Goal: Information Seeking & Learning: Learn about a topic

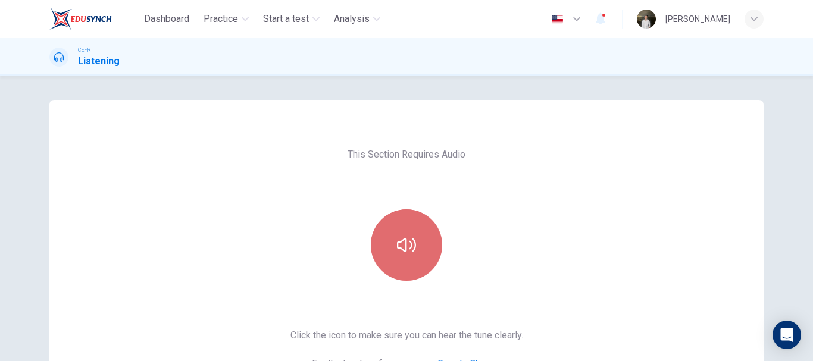
click at [397, 245] on icon "button" at bounding box center [406, 245] width 19 height 14
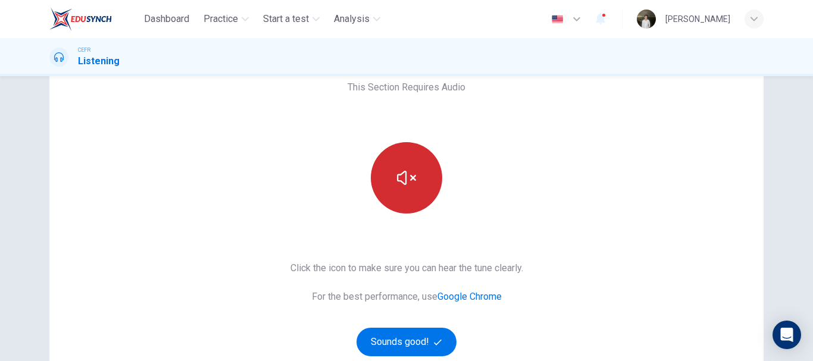
scroll to position [68, 0]
click at [383, 346] on button "Sounds good!" at bounding box center [406, 341] width 100 height 29
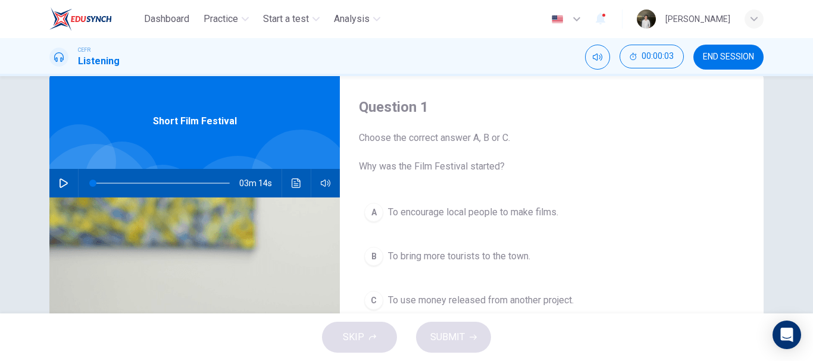
scroll to position [24, 0]
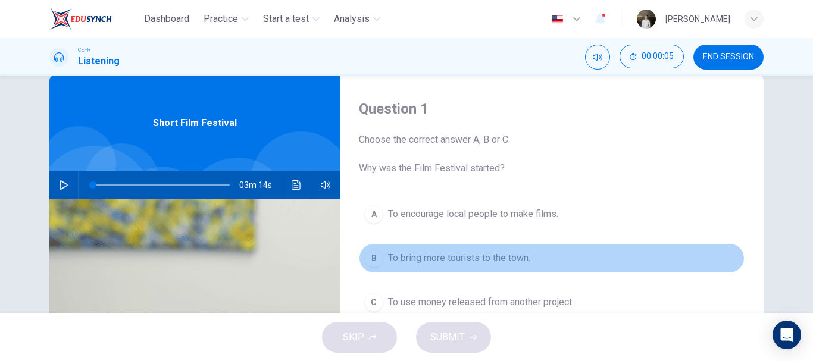
click at [370, 271] on button "B To bring more tourists to the town." at bounding box center [551, 258] width 385 height 30
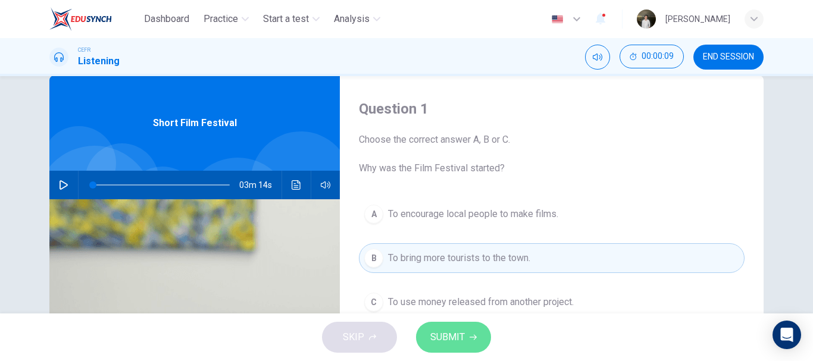
click at [456, 338] on span "SUBMIT" at bounding box center [447, 337] width 35 height 17
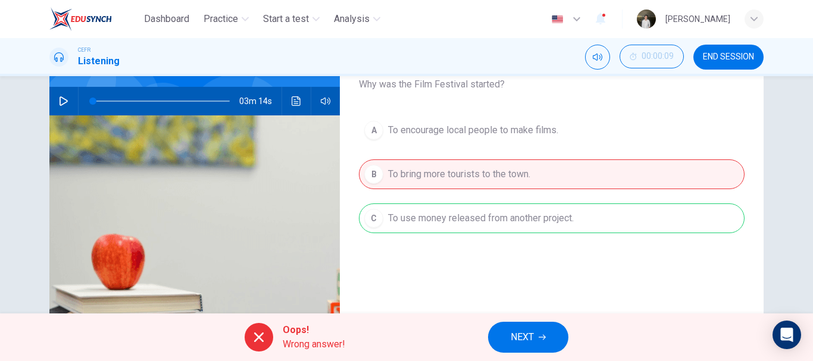
scroll to position [112, 0]
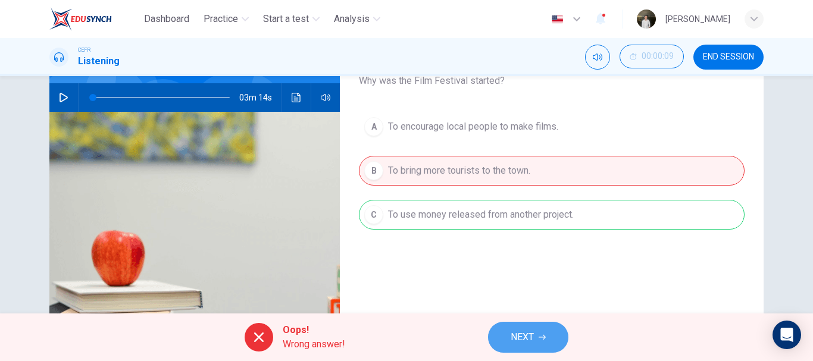
click at [535, 338] on button "NEXT" at bounding box center [528, 337] width 80 height 31
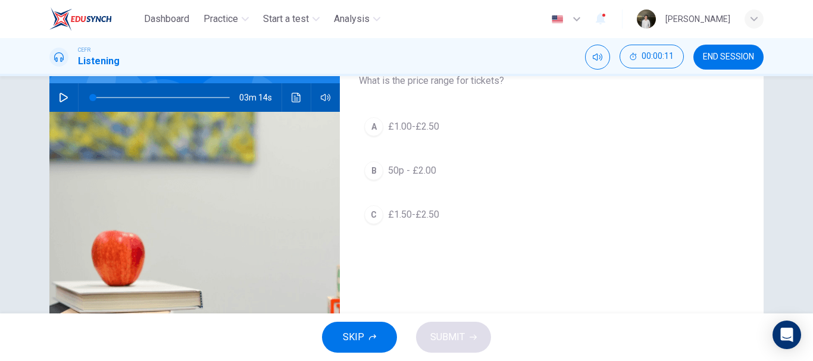
drag, startPoint x: 427, startPoint y: 156, endPoint x: 392, endPoint y: 291, distance: 139.5
click at [392, 291] on div "Question 2 Choose the correct answer A, B or C. What is the price range for tic…" at bounding box center [552, 194] width 424 height 413
click at [361, 328] on button "SKIP" at bounding box center [359, 337] width 75 height 31
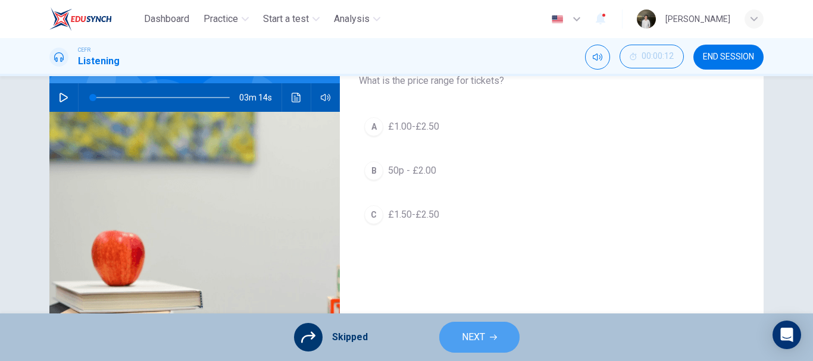
click at [463, 336] on span "NEXT" at bounding box center [473, 337] width 23 height 17
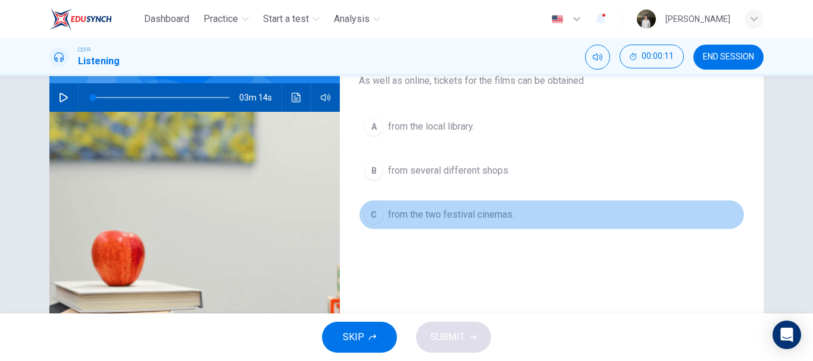
click at [428, 200] on button "C from the two festival cinemas." at bounding box center [551, 215] width 385 height 30
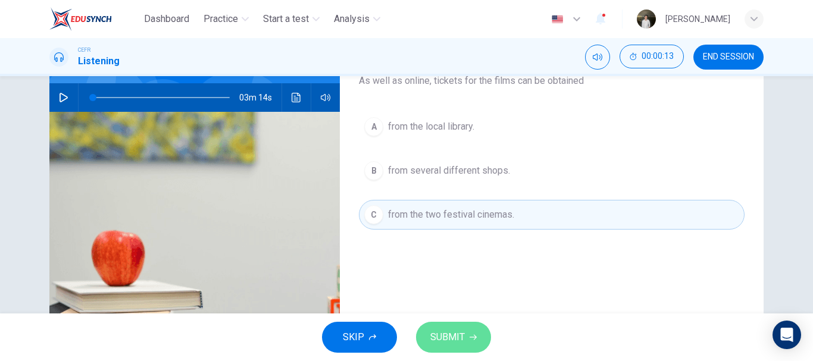
click at [439, 345] on span "SUBMIT" at bounding box center [447, 337] width 35 height 17
click at [439, 345] on div "SKIP SUBMIT" at bounding box center [406, 338] width 813 height 48
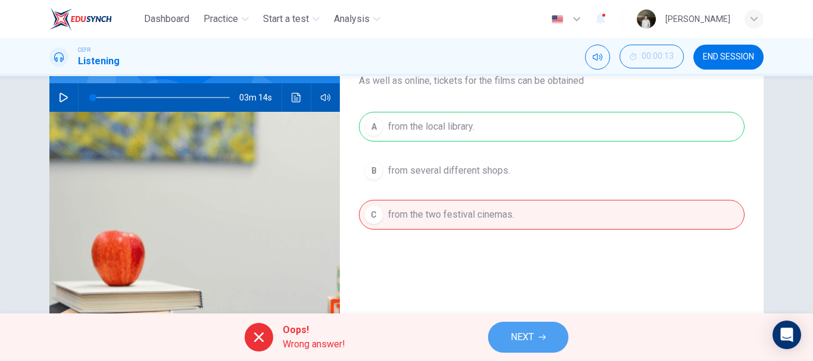
click at [506, 338] on button "NEXT" at bounding box center [528, 337] width 80 height 31
click at [506, 338] on div "Oops! Wrong answer! NEXT" at bounding box center [406, 338] width 813 height 48
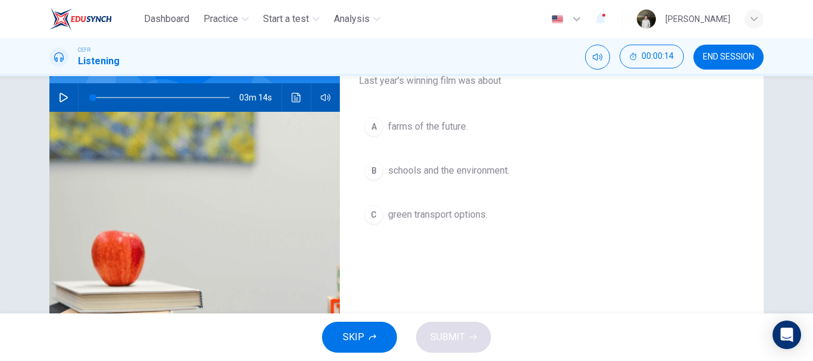
click at [478, 188] on div "A farms of the future. B schools and the environment. C green transport options." at bounding box center [551, 183] width 385 height 142
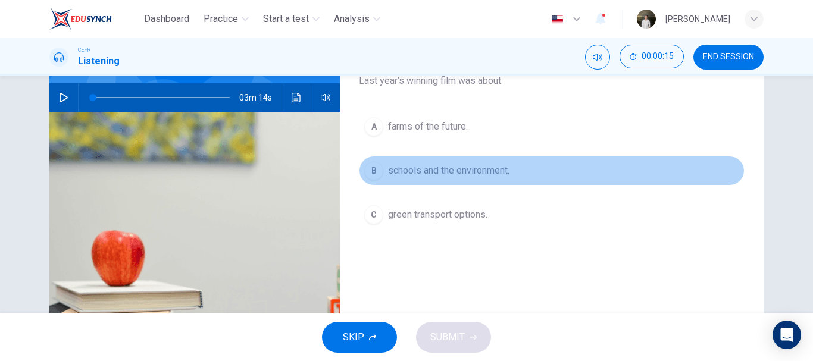
click at [478, 170] on span "schools and the environment." at bounding box center [448, 171] width 121 height 14
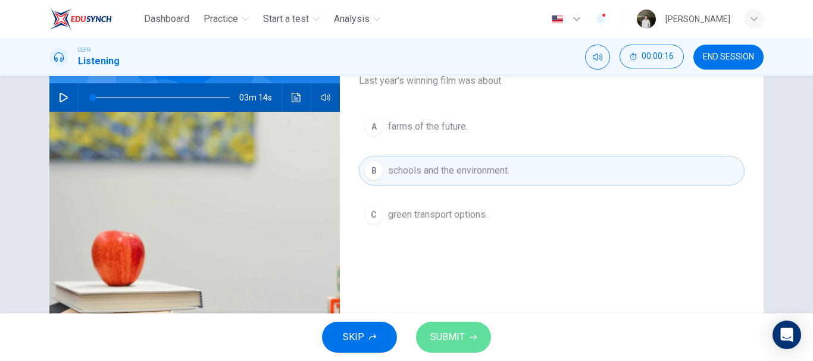
click at [445, 328] on button "SUBMIT" at bounding box center [453, 337] width 75 height 31
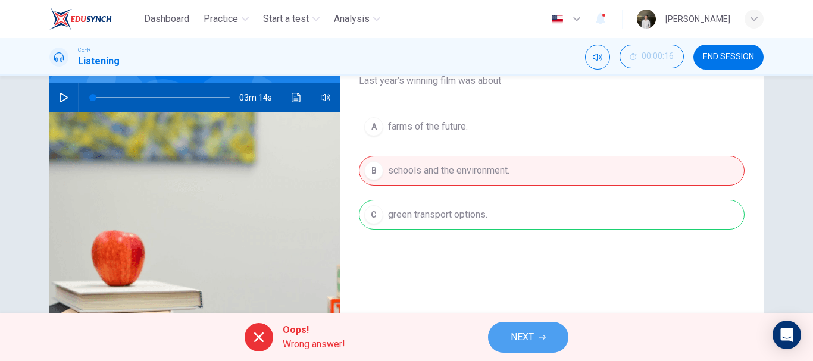
click at [530, 329] on span "NEXT" at bounding box center [521, 337] width 23 height 17
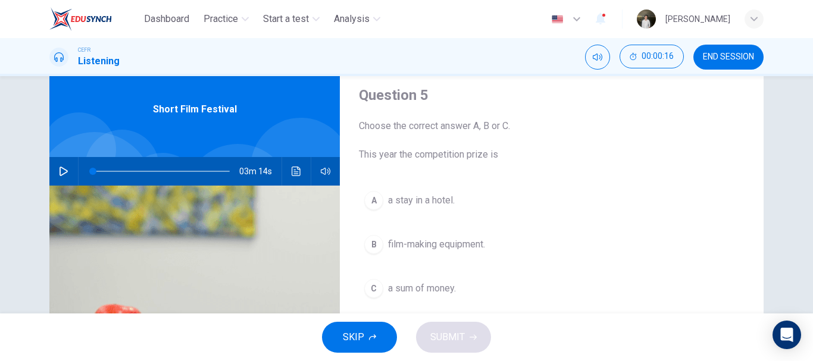
scroll to position [37, 0]
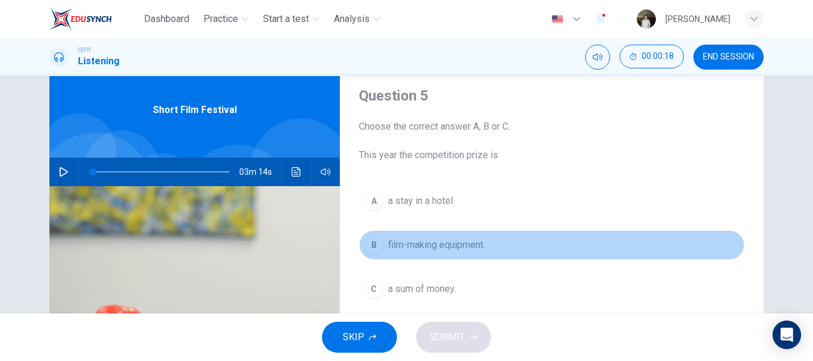
click at [460, 236] on button "B film-making equipment." at bounding box center [551, 245] width 385 height 30
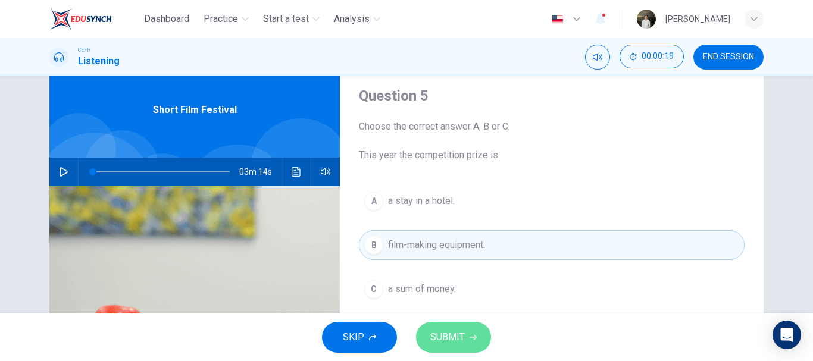
click at [467, 336] on button "SUBMIT" at bounding box center [453, 337] width 75 height 31
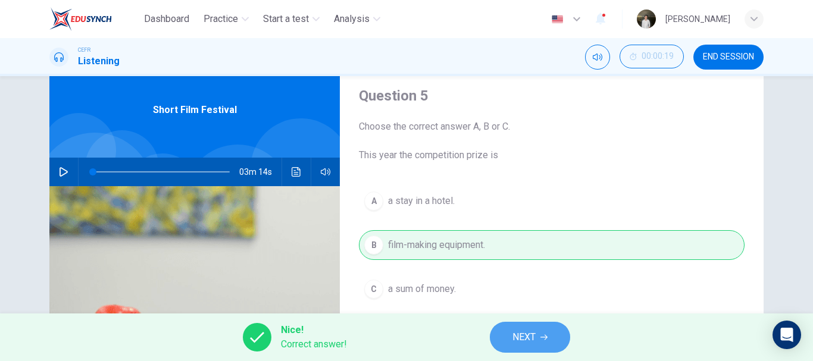
click at [511, 344] on button "NEXT" at bounding box center [530, 337] width 80 height 31
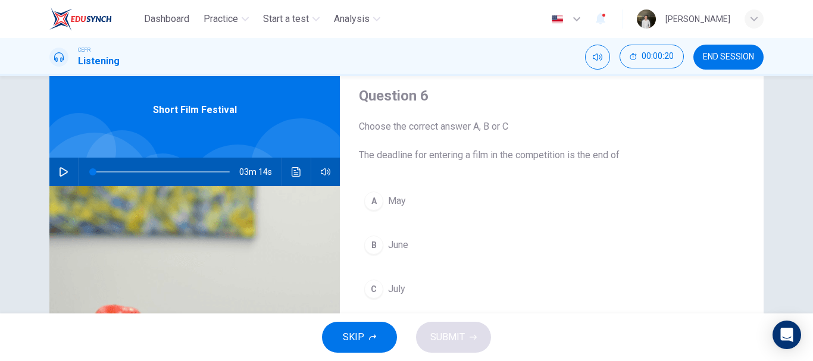
click at [424, 262] on div "A May B June C July" at bounding box center [551, 257] width 385 height 142
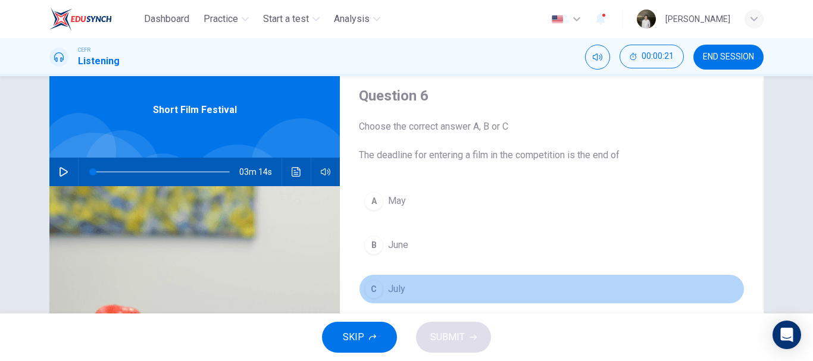
click at [441, 289] on button "C July" at bounding box center [551, 289] width 385 height 30
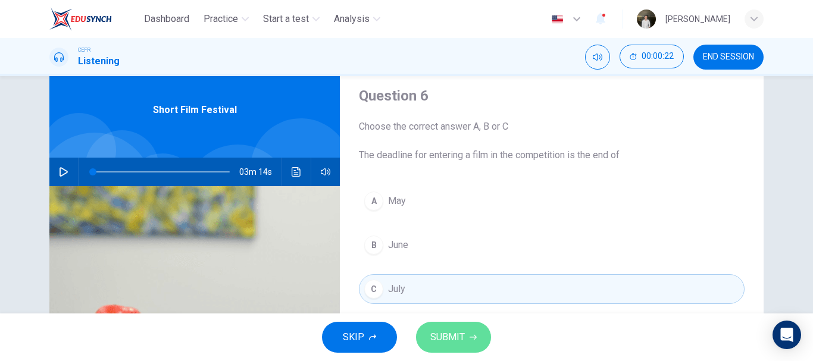
click at [438, 333] on span "SUBMIT" at bounding box center [447, 337] width 35 height 17
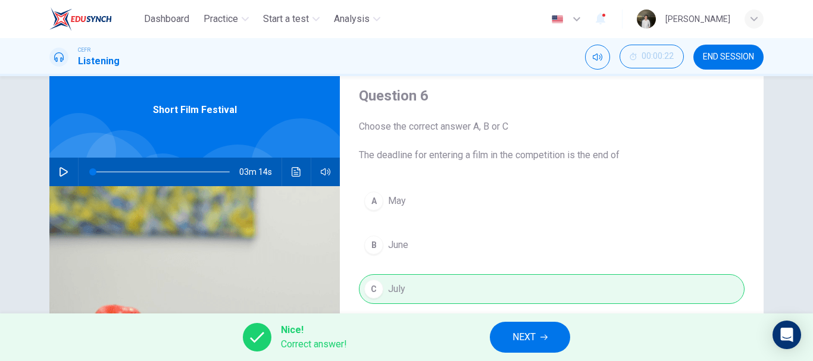
click at [526, 341] on span "NEXT" at bounding box center [523, 337] width 23 height 17
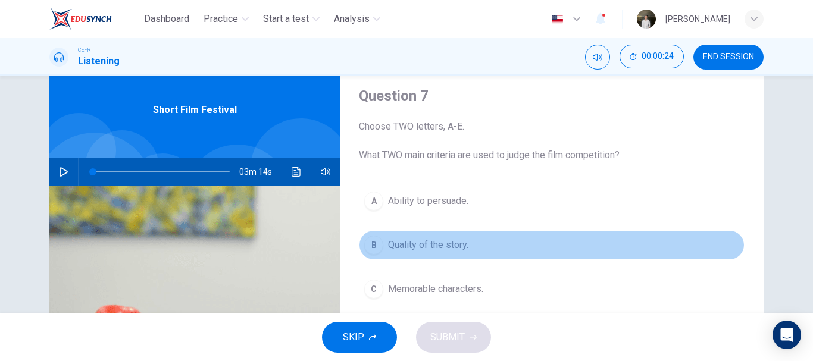
click at [472, 254] on button "B Quality of the story." at bounding box center [551, 245] width 385 height 30
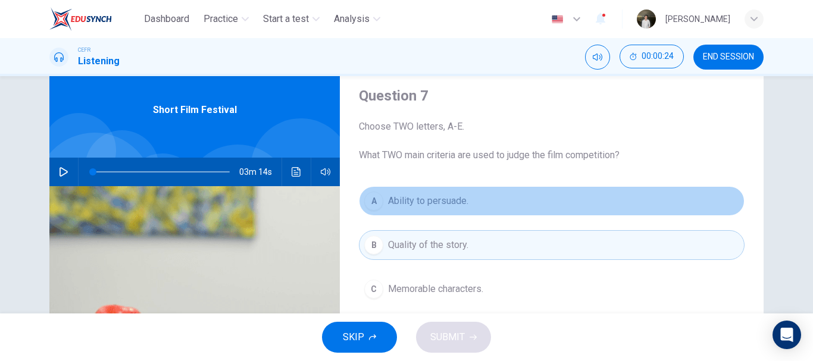
click at [436, 196] on span "Ability to persuade." at bounding box center [428, 201] width 80 height 14
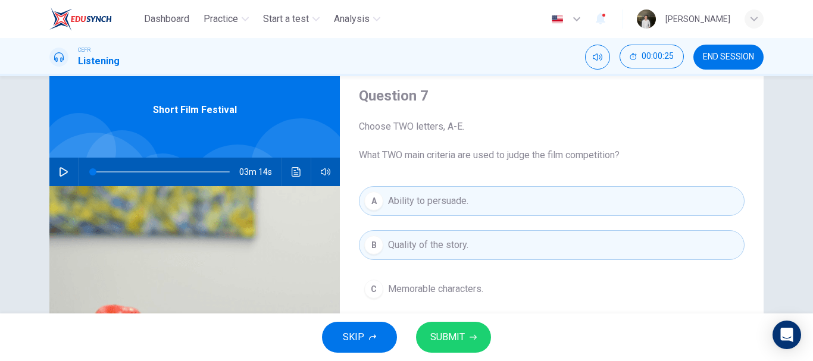
scroll to position [155, 0]
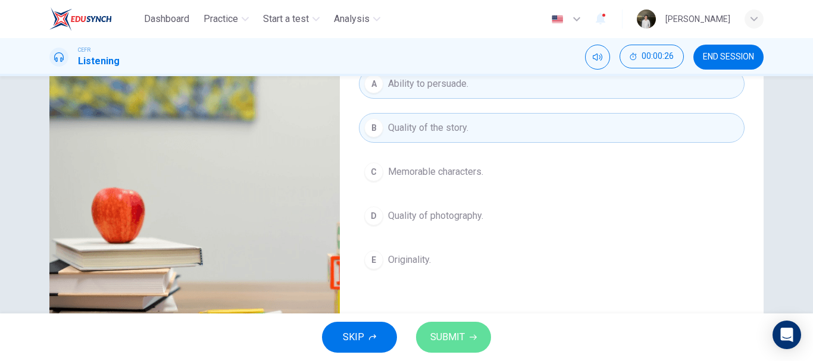
click at [472, 325] on button "SUBMIT" at bounding box center [453, 337] width 75 height 31
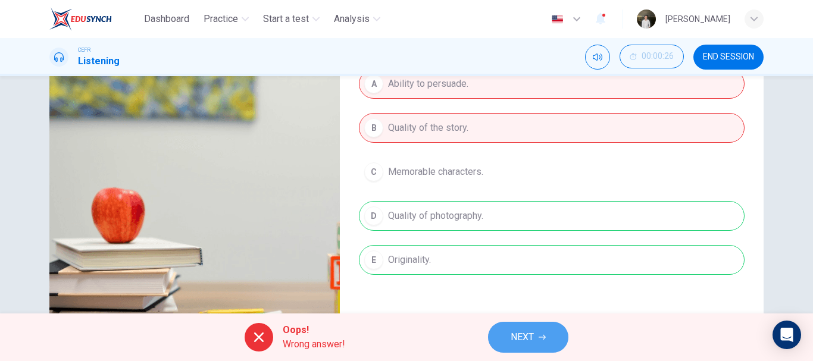
click at [515, 340] on span "NEXT" at bounding box center [521, 337] width 23 height 17
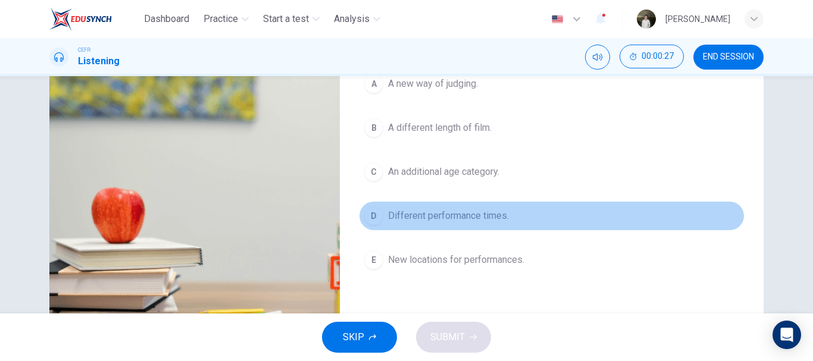
click at [432, 228] on button "D Different performance times." at bounding box center [551, 216] width 385 height 30
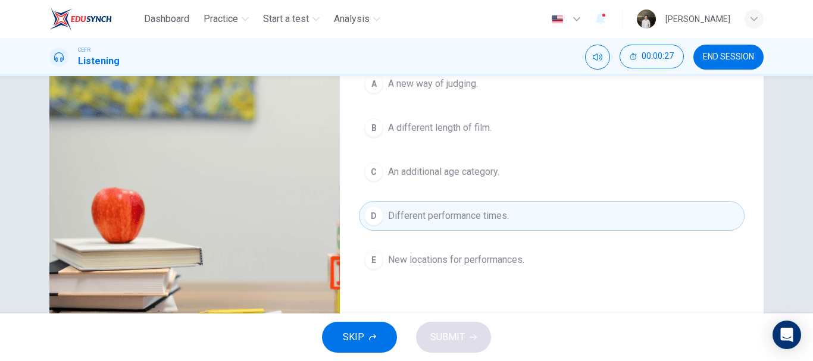
click at [419, 152] on div "A A new way of judging. B A different length of film. C An additional age categ…" at bounding box center [551, 184] width 385 height 230
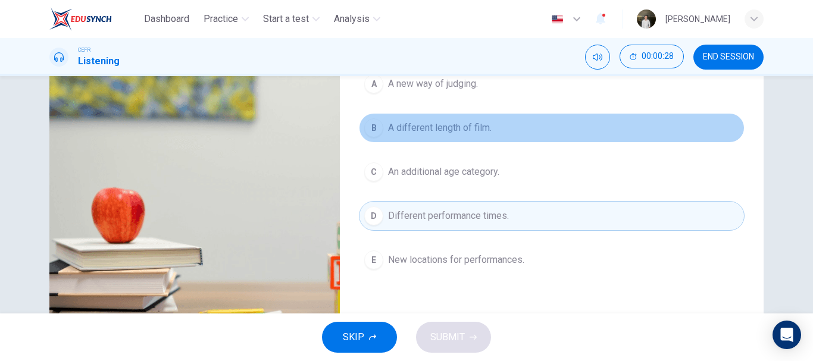
click at [408, 123] on span "A different length of film." at bounding box center [440, 128] width 104 height 14
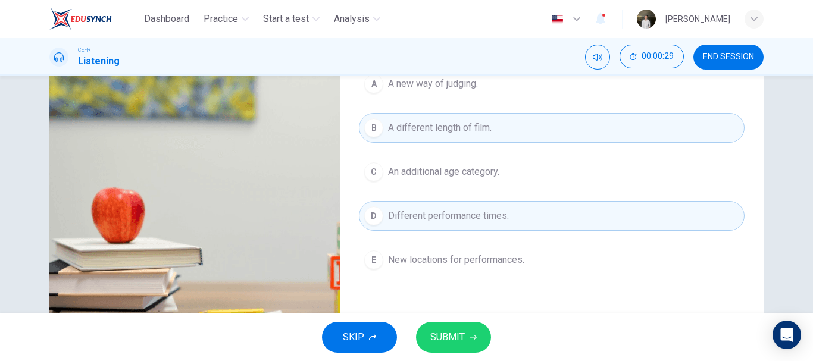
click at [405, 149] on div "A A new way of judging. B A different length of film. C An additional age categ…" at bounding box center [551, 184] width 385 height 230
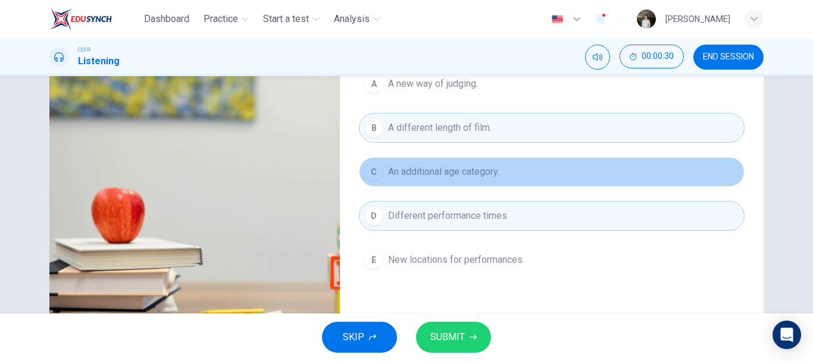
click at [405, 161] on button "C An additional age category." at bounding box center [551, 172] width 385 height 30
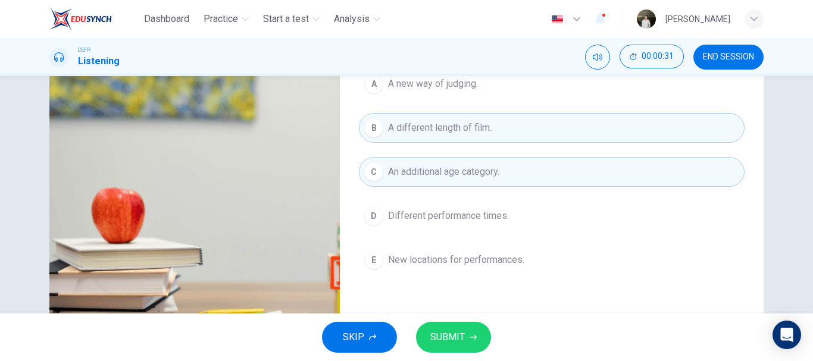
click at [470, 334] on icon "button" at bounding box center [472, 337] width 7 height 7
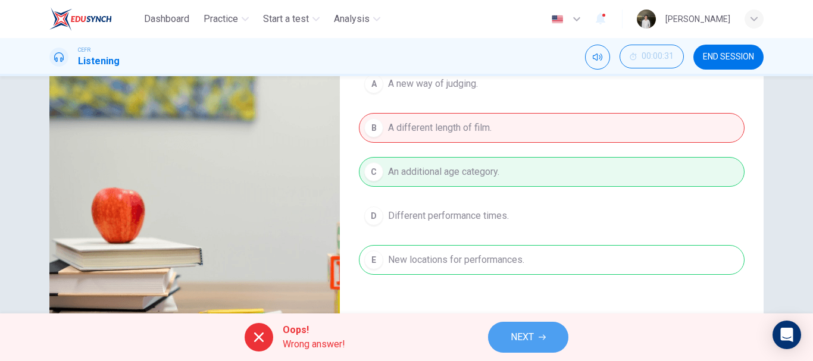
drag, startPoint x: 498, startPoint y: 348, endPoint x: 513, endPoint y: 338, distance: 17.7
click at [513, 338] on button "NEXT" at bounding box center [528, 337] width 80 height 31
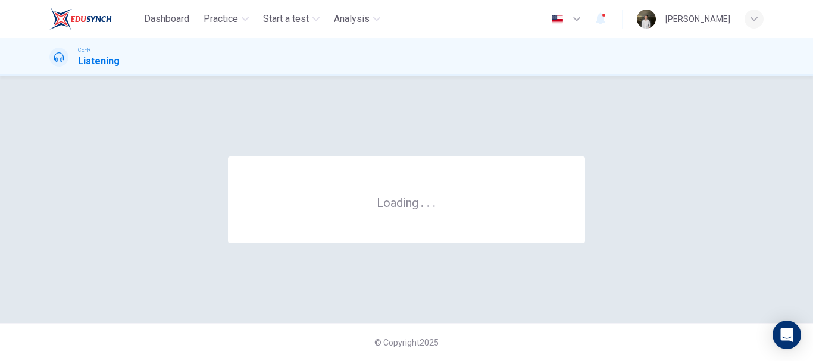
click at [513, 338] on div "© Copyright 2025" at bounding box center [406, 342] width 813 height 38
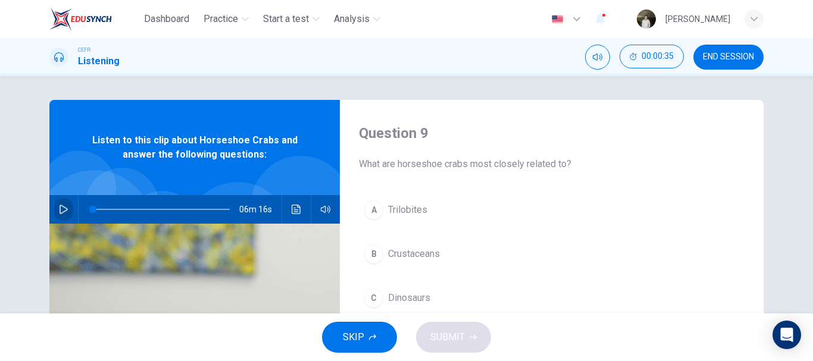
click at [55, 203] on button "button" at bounding box center [63, 209] width 19 height 29
type input "1"
click at [62, 199] on button "button" at bounding box center [63, 209] width 19 height 29
click at [63, 204] on button "button" at bounding box center [63, 209] width 19 height 29
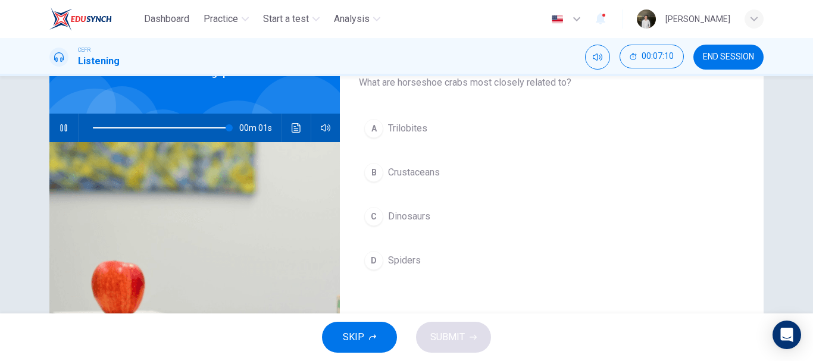
scroll to position [87, 0]
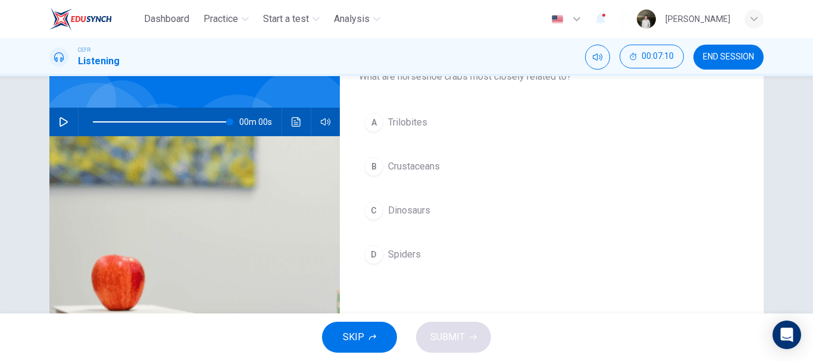
type input "0"
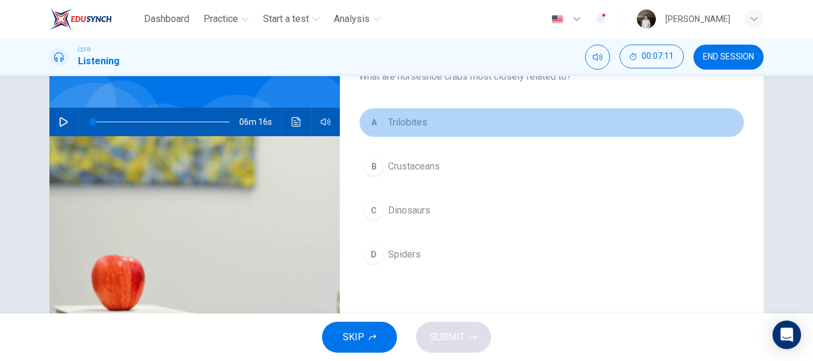
click at [383, 126] on button "A Trilobites" at bounding box center [551, 123] width 385 height 30
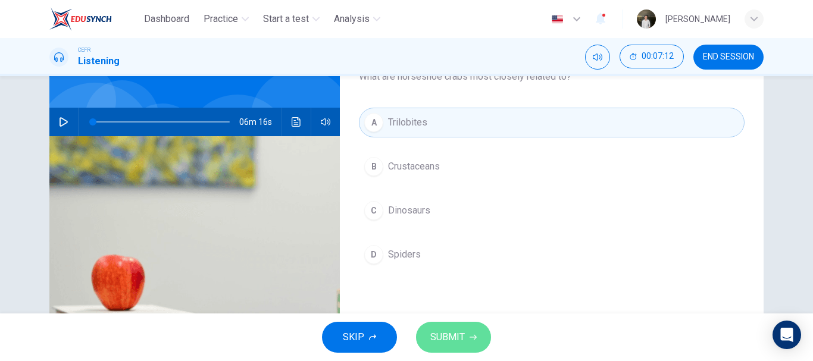
click at [464, 329] on button "SUBMIT" at bounding box center [453, 337] width 75 height 31
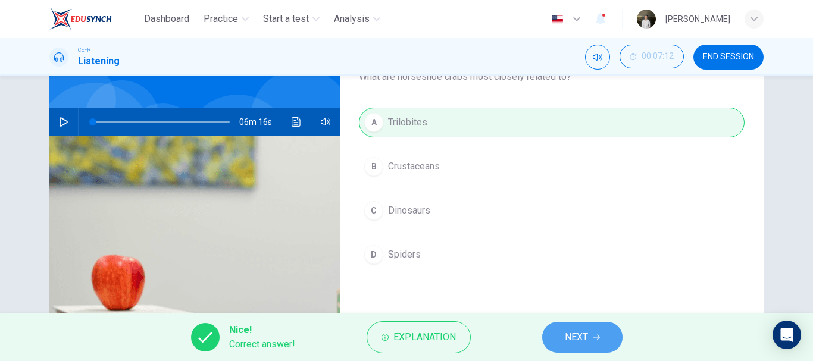
click at [587, 322] on button "NEXT" at bounding box center [582, 337] width 80 height 31
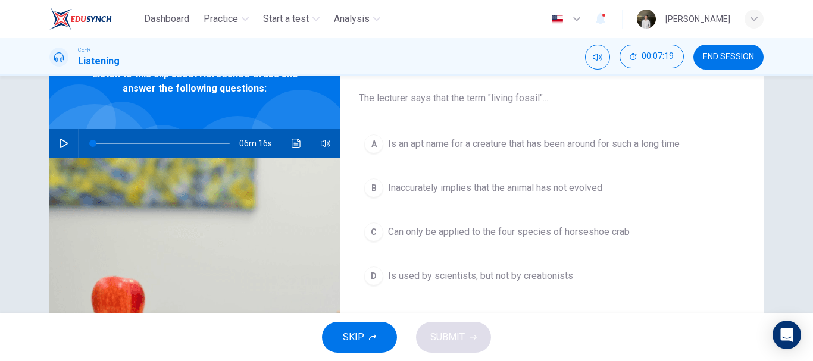
scroll to position [71, 0]
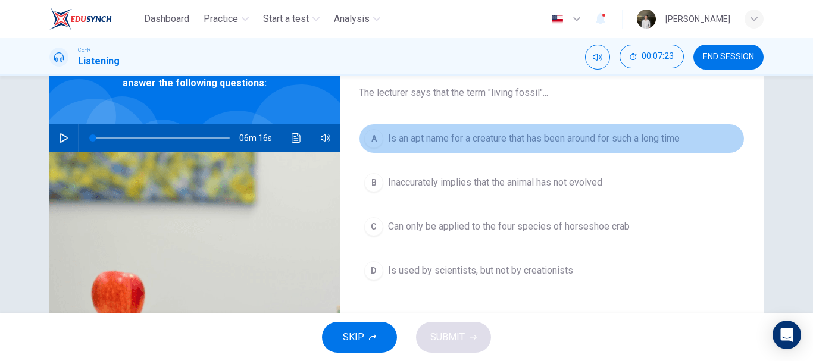
click at [503, 133] on span "Is an apt name for a creature that has been around for such a long time" at bounding box center [533, 138] width 291 height 14
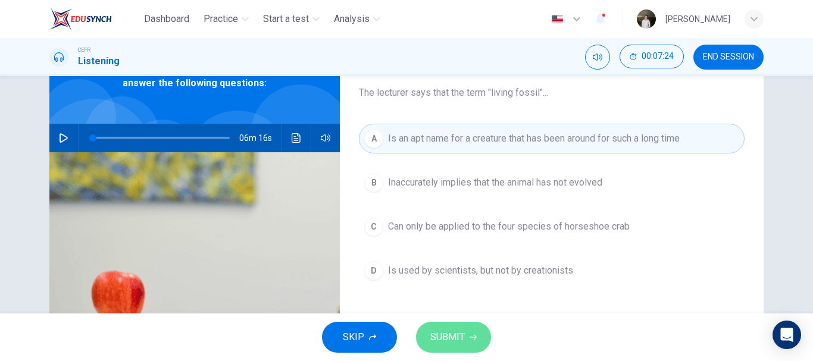
click at [452, 346] on button "SUBMIT" at bounding box center [453, 337] width 75 height 31
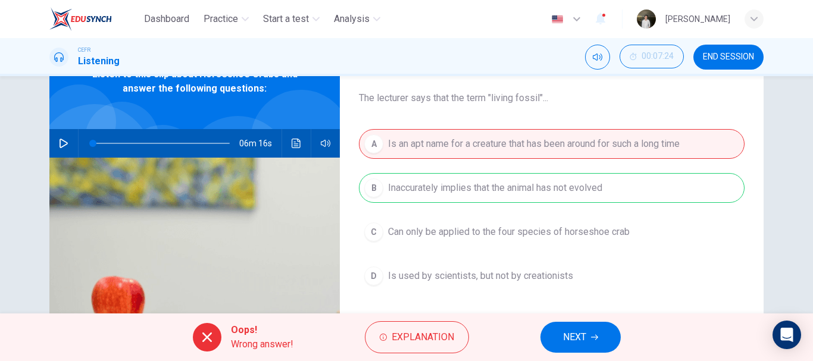
scroll to position [65, 0]
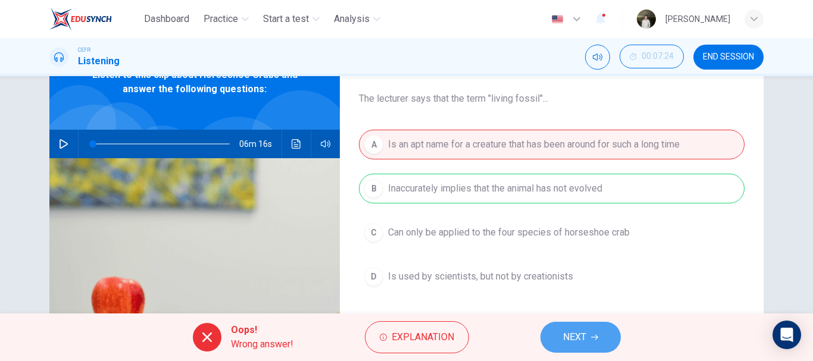
click at [582, 327] on button "NEXT" at bounding box center [580, 337] width 80 height 31
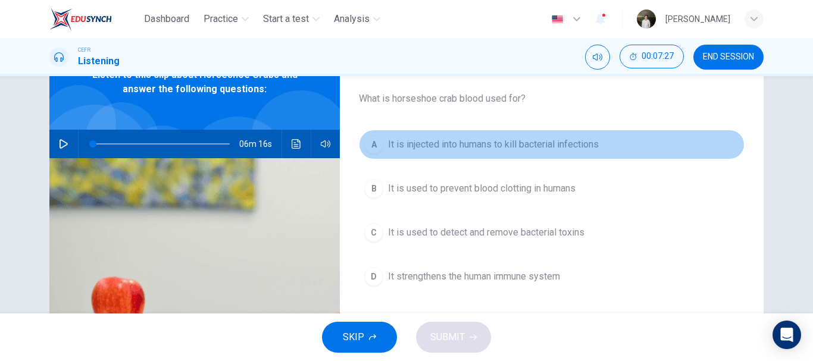
click at [523, 155] on button "A It is injected into humans to kill bacterial infections" at bounding box center [551, 145] width 385 height 30
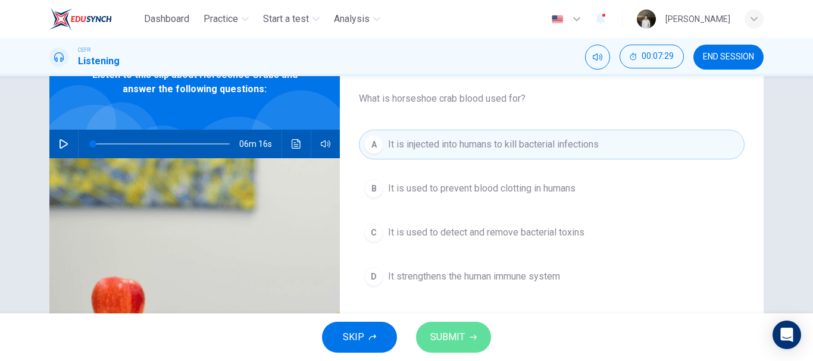
click at [439, 347] on button "SUBMIT" at bounding box center [453, 337] width 75 height 31
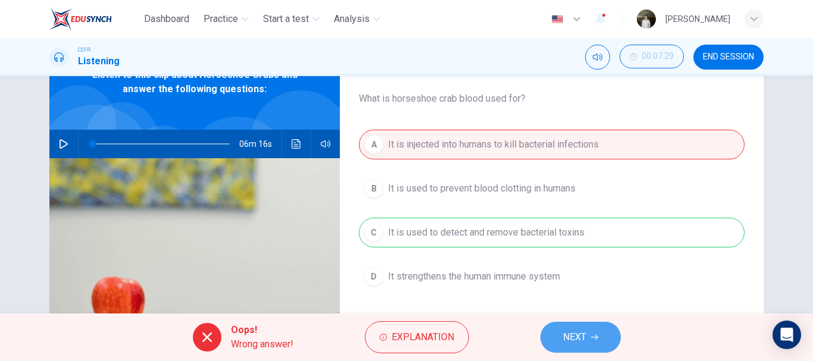
click at [591, 334] on icon "button" at bounding box center [594, 337] width 7 height 7
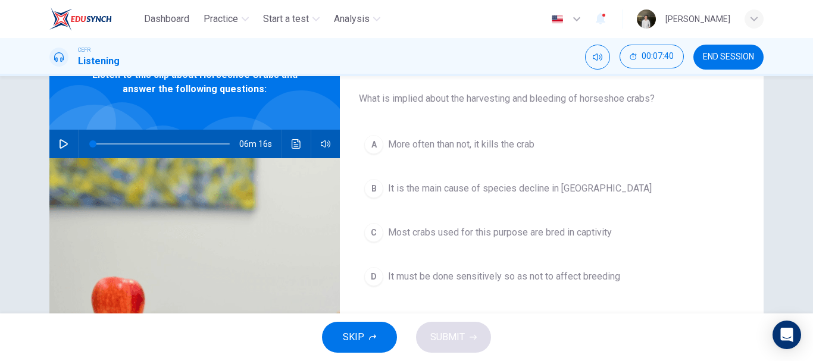
click at [447, 261] on div "A More often than not, it kills the crab B It is the main cause of species decl…" at bounding box center [551, 223] width 385 height 186
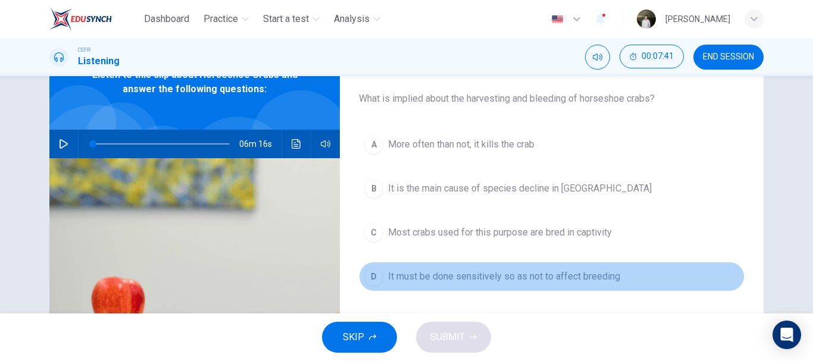
click at [448, 275] on span "It must be done sensitively so as not to affect breeding" at bounding box center [504, 276] width 232 height 14
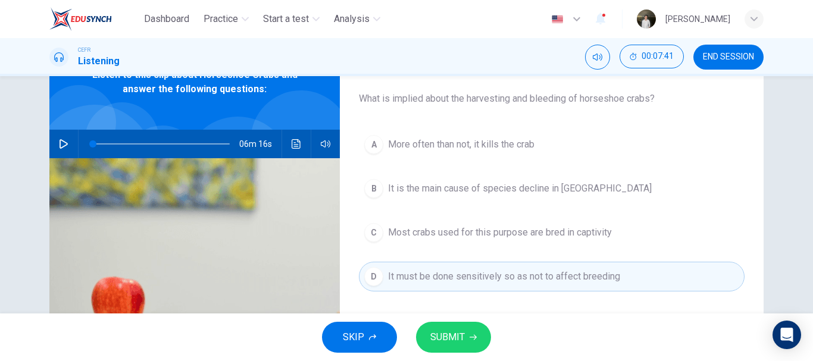
click at [449, 338] on span "SUBMIT" at bounding box center [447, 337] width 35 height 17
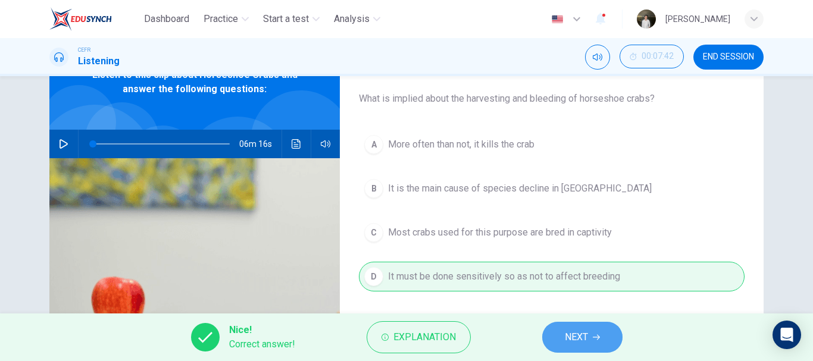
click at [572, 340] on span "NEXT" at bounding box center [576, 337] width 23 height 17
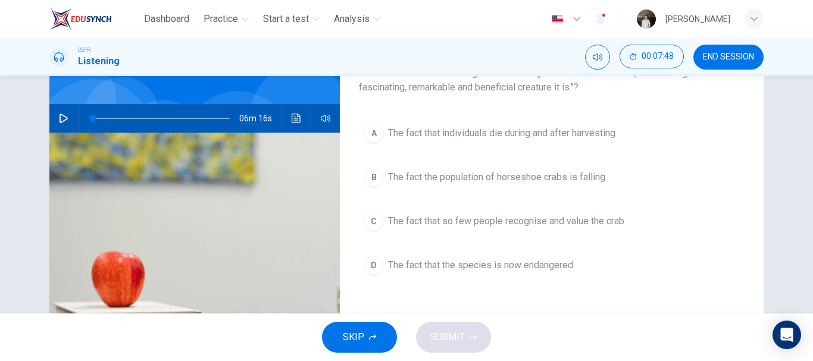
scroll to position [92, 0]
click at [487, 189] on button "B The fact the population of horseshoe crabs is falling" at bounding box center [551, 177] width 385 height 30
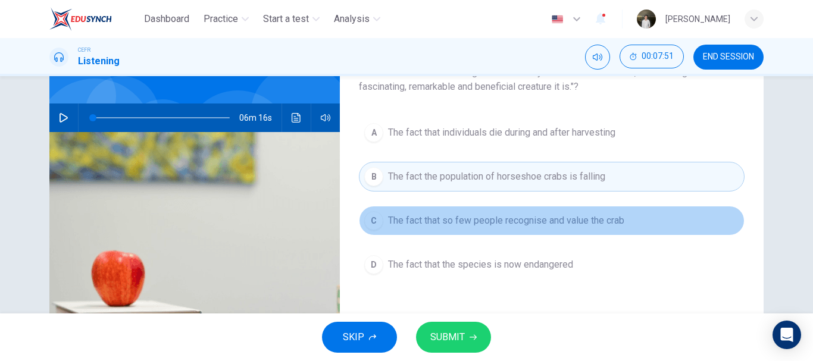
click at [472, 215] on span "The fact that so few people recognise and value the crab" at bounding box center [506, 221] width 236 height 14
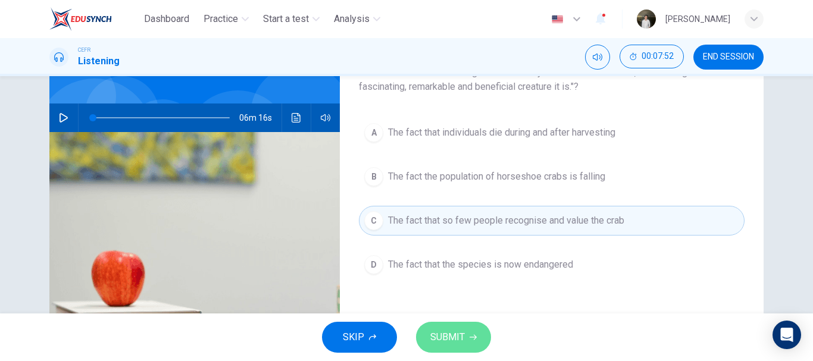
click at [468, 327] on button "SUBMIT" at bounding box center [453, 337] width 75 height 31
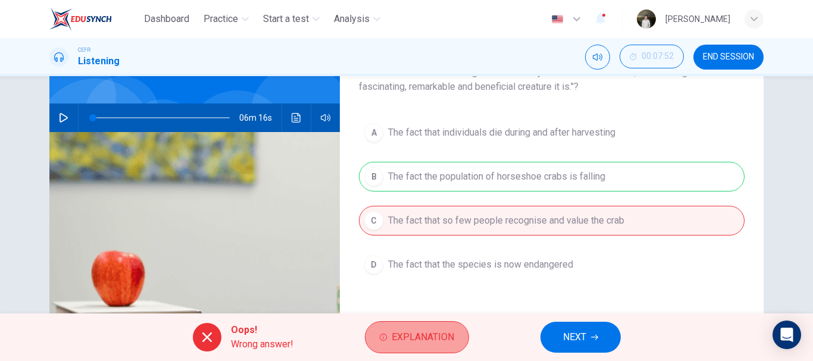
click at [416, 330] on span "Explanation" at bounding box center [422, 337] width 62 height 17
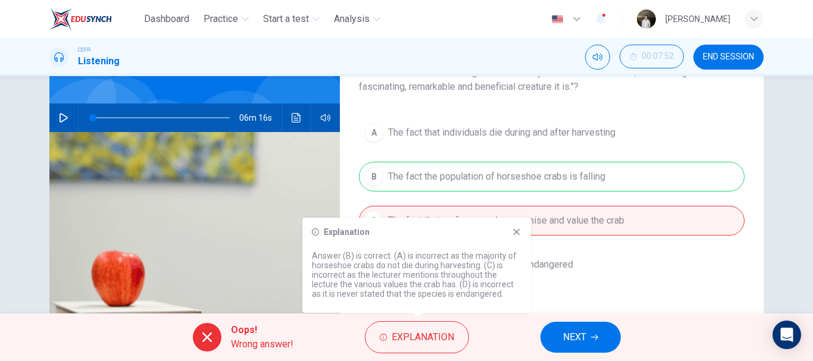
click at [564, 250] on div "A The fact that individuals die during and after harvesting B The fact the popu…" at bounding box center [551, 211] width 385 height 186
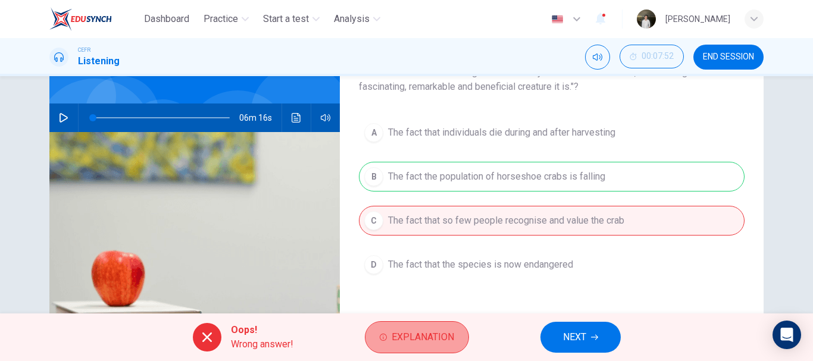
click at [407, 342] on span "Explanation" at bounding box center [422, 337] width 62 height 17
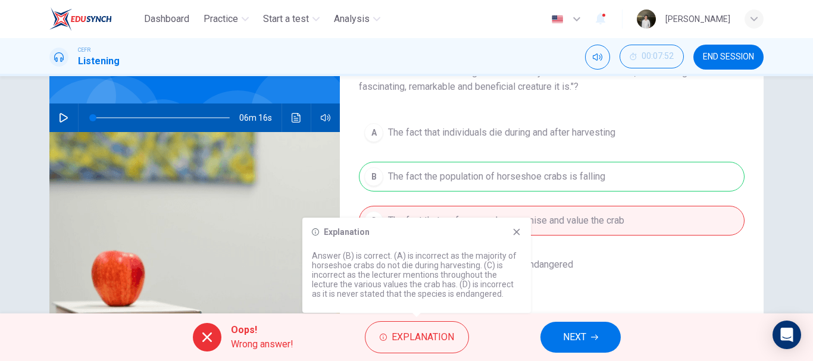
click at [584, 249] on div "A The fact that individuals die during and after harvesting B The fact the popu…" at bounding box center [551, 211] width 385 height 186
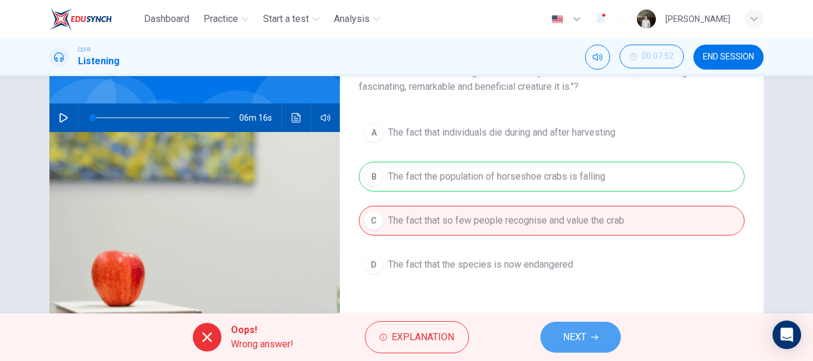
click at [578, 347] on button "NEXT" at bounding box center [580, 337] width 80 height 31
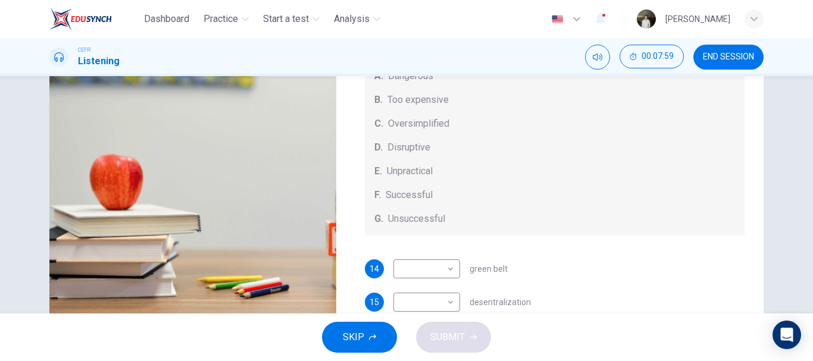
scroll to position [0, 0]
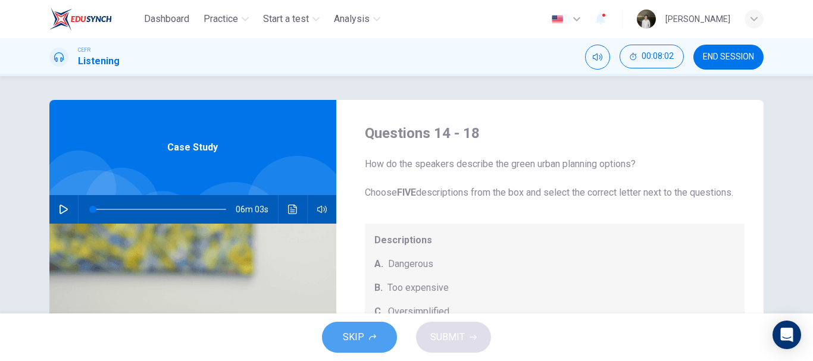
click at [374, 327] on button "SKIP" at bounding box center [359, 337] width 75 height 31
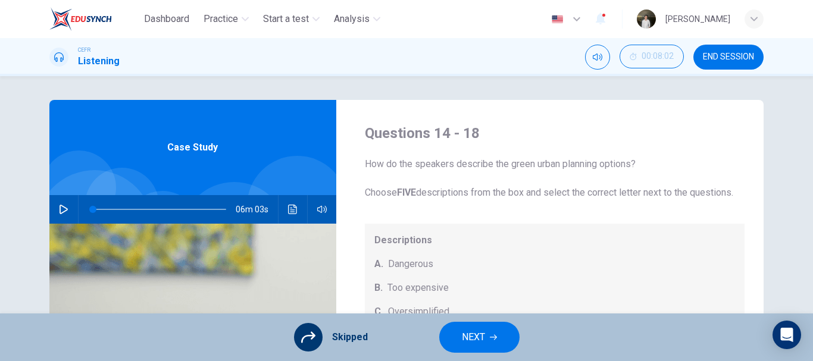
click at [357, 334] on span "Skipped" at bounding box center [350, 337] width 36 height 14
click at [476, 333] on span "NEXT" at bounding box center [473, 337] width 23 height 17
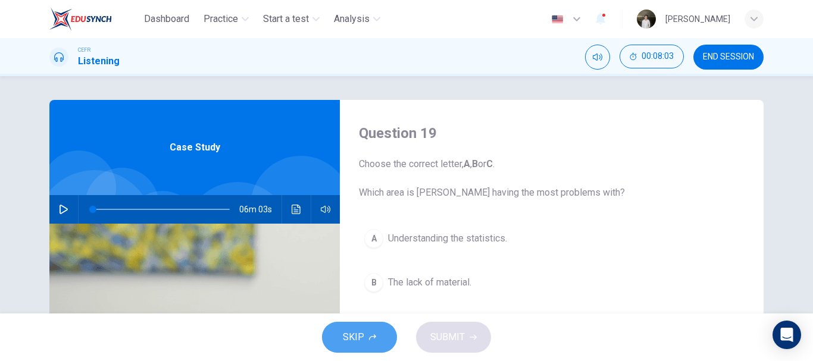
click at [367, 333] on button "SKIP" at bounding box center [359, 337] width 75 height 31
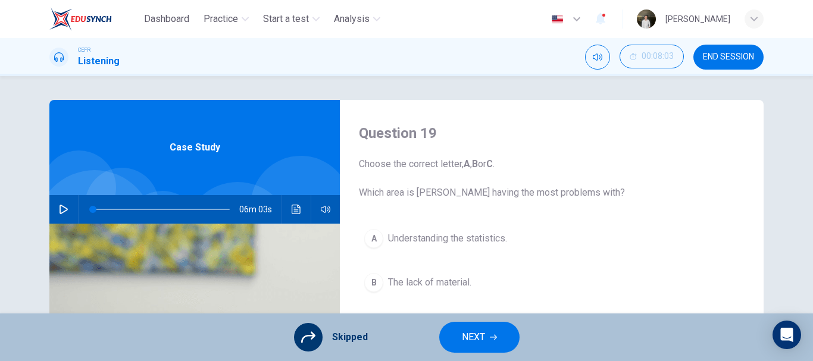
click at [468, 335] on span "NEXT" at bounding box center [473, 337] width 23 height 17
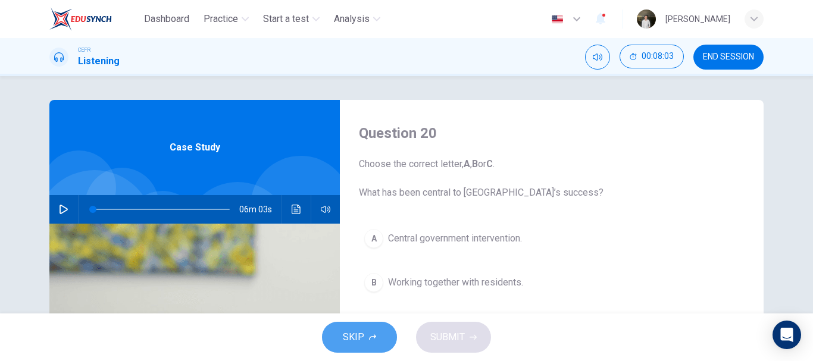
click at [344, 335] on span "SKIP" at bounding box center [353, 337] width 21 height 17
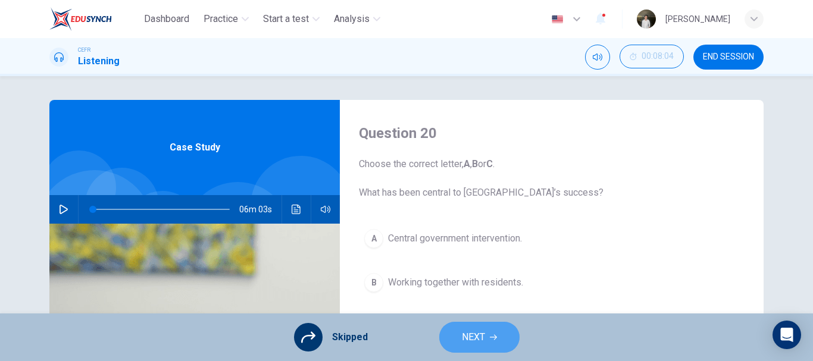
click at [472, 332] on span "NEXT" at bounding box center [473, 337] width 23 height 17
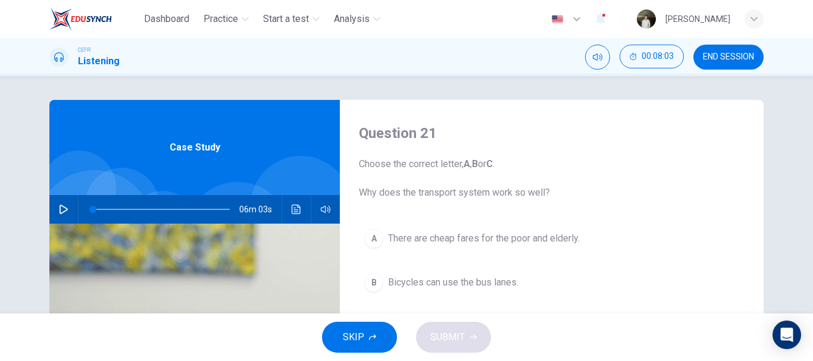
drag, startPoint x: 472, startPoint y: 332, endPoint x: 384, endPoint y: 339, distance: 87.7
click at [384, 339] on div "SKIP SUBMIT" at bounding box center [406, 338] width 813 height 48
click at [384, 339] on button "SKIP" at bounding box center [359, 337] width 75 height 31
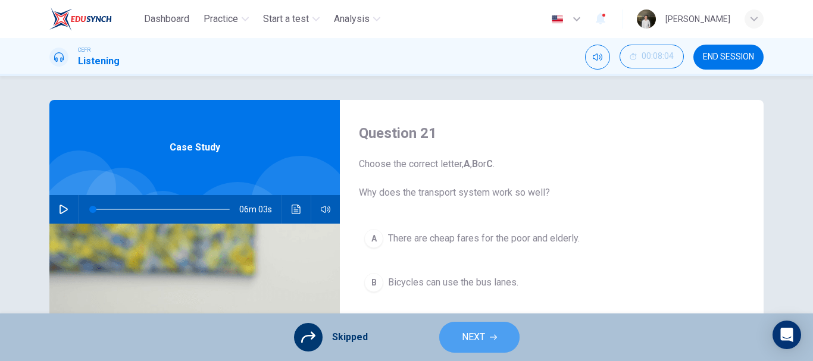
click at [470, 341] on span "NEXT" at bounding box center [473, 337] width 23 height 17
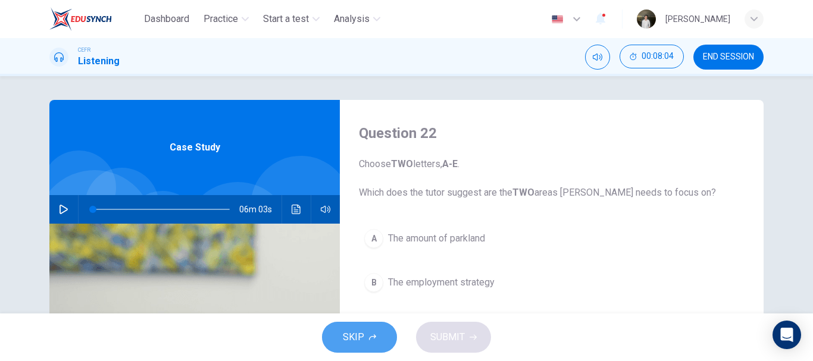
click at [369, 327] on button "SKIP" at bounding box center [359, 337] width 75 height 31
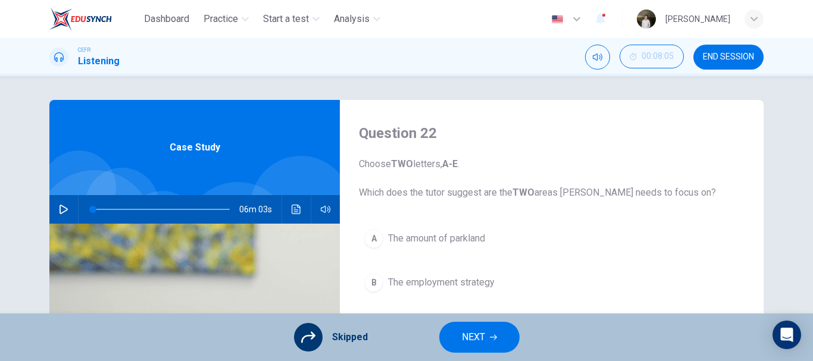
click at [459, 329] on button "NEXT" at bounding box center [479, 337] width 80 height 31
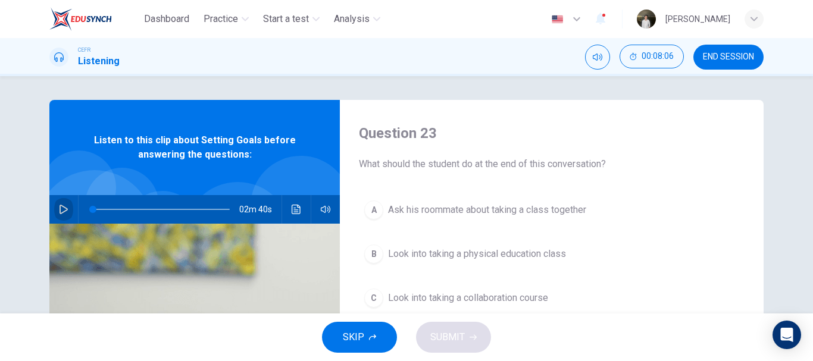
click at [62, 203] on button "button" at bounding box center [63, 209] width 19 height 29
type input "2"
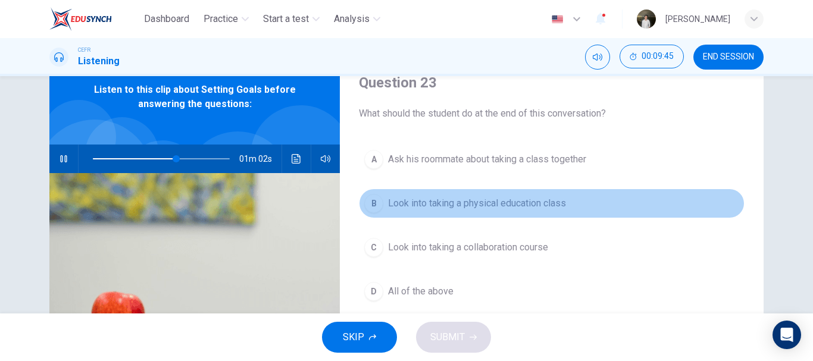
click at [478, 206] on span "Look into taking a physical education class" at bounding box center [477, 203] width 178 height 14
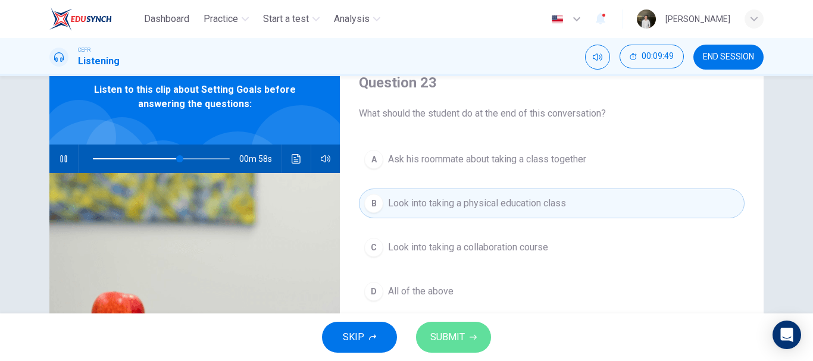
click at [449, 322] on button "SUBMIT" at bounding box center [453, 337] width 75 height 31
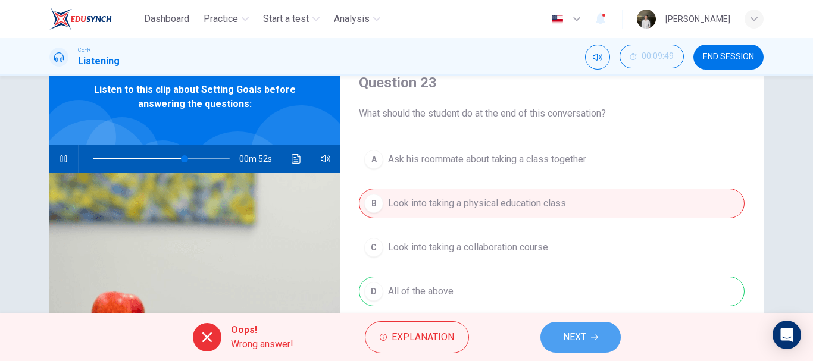
click at [560, 336] on button "NEXT" at bounding box center [580, 337] width 80 height 31
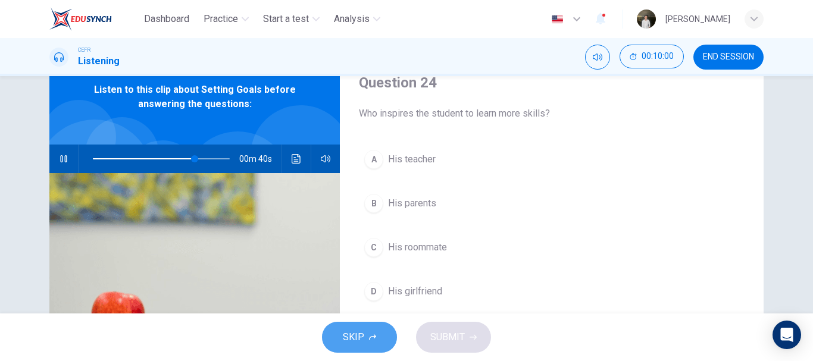
click at [391, 334] on button "SKIP" at bounding box center [359, 337] width 75 height 31
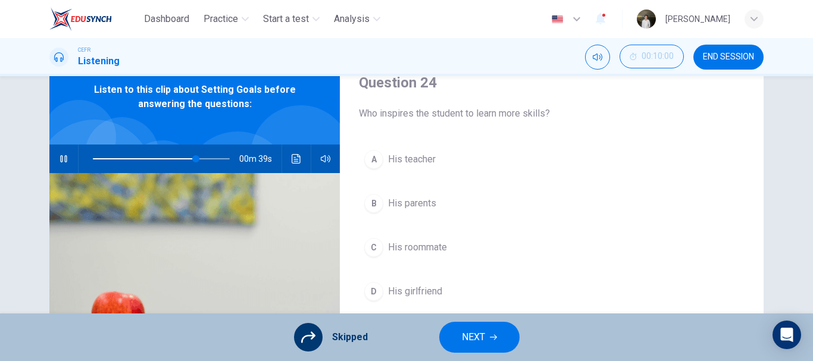
click at [455, 348] on button "NEXT" at bounding box center [479, 337] width 80 height 31
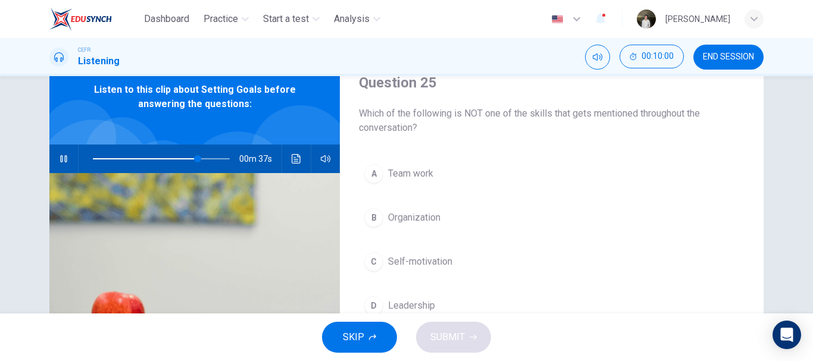
drag, startPoint x: 455, startPoint y: 348, endPoint x: 361, endPoint y: 327, distance: 96.4
click at [361, 327] on div "SKIP SUBMIT" at bounding box center [406, 338] width 813 height 48
click at [361, 327] on button "SKIP" at bounding box center [359, 337] width 75 height 31
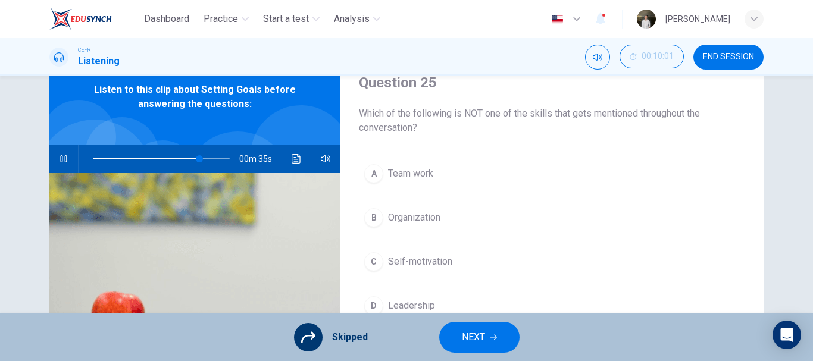
click at [466, 332] on span "NEXT" at bounding box center [473, 337] width 23 height 17
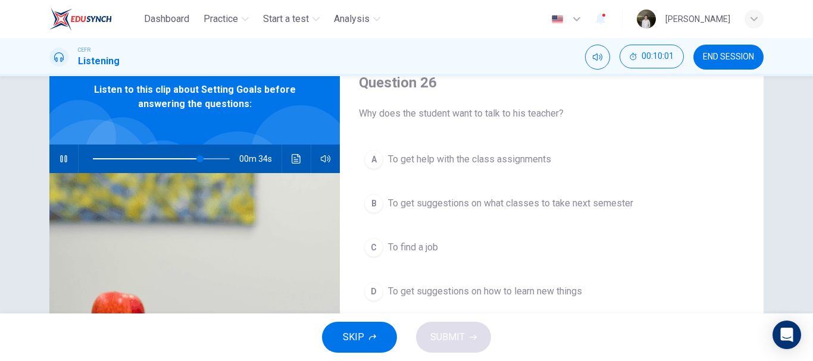
drag, startPoint x: 466, startPoint y: 332, endPoint x: 400, endPoint y: 331, distance: 65.4
click at [400, 331] on div "SKIP SUBMIT" at bounding box center [406, 338] width 813 height 48
drag, startPoint x: 400, startPoint y: 331, endPoint x: 362, endPoint y: 349, distance: 42.3
click at [362, 349] on div "SKIP SUBMIT" at bounding box center [406, 338] width 813 height 48
click at [362, 349] on button "SKIP" at bounding box center [359, 337] width 75 height 31
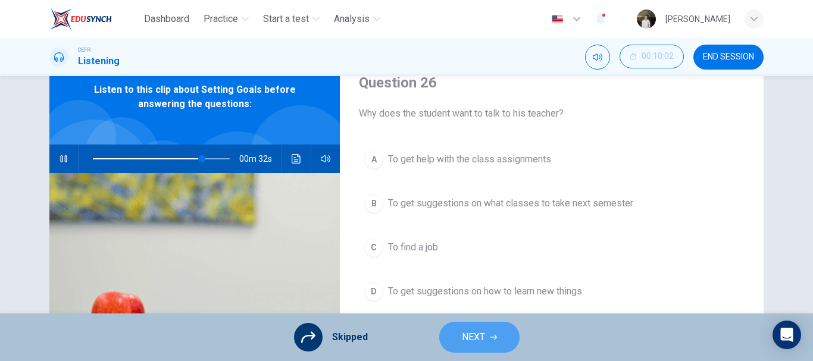
click at [473, 334] on span "NEXT" at bounding box center [473, 337] width 23 height 17
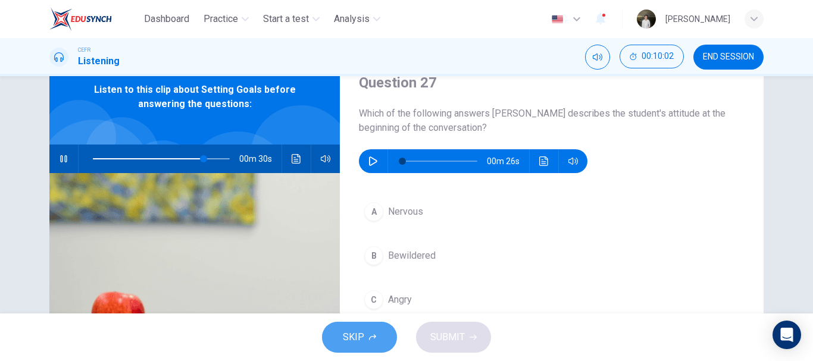
click at [367, 326] on button "SKIP" at bounding box center [359, 337] width 75 height 31
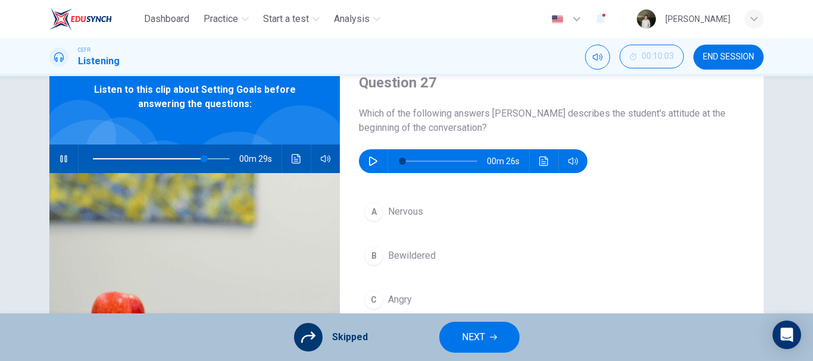
type input "82"
click at [478, 344] on span "NEXT" at bounding box center [473, 337] width 23 height 17
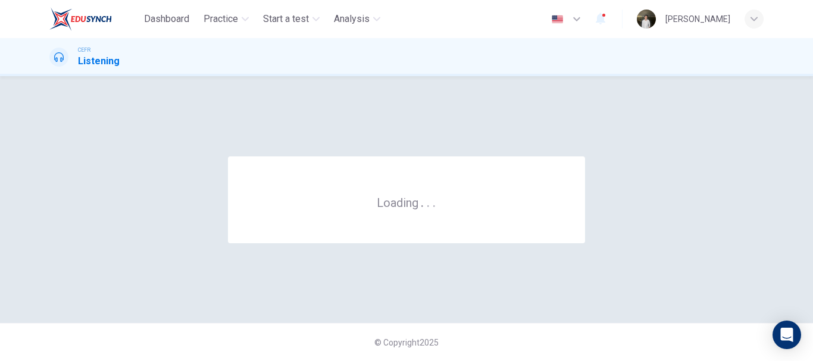
scroll to position [0, 0]
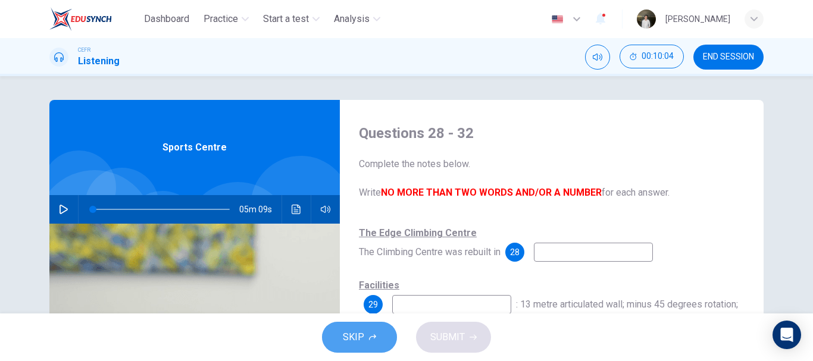
click at [366, 335] on button "SKIP" at bounding box center [359, 337] width 75 height 31
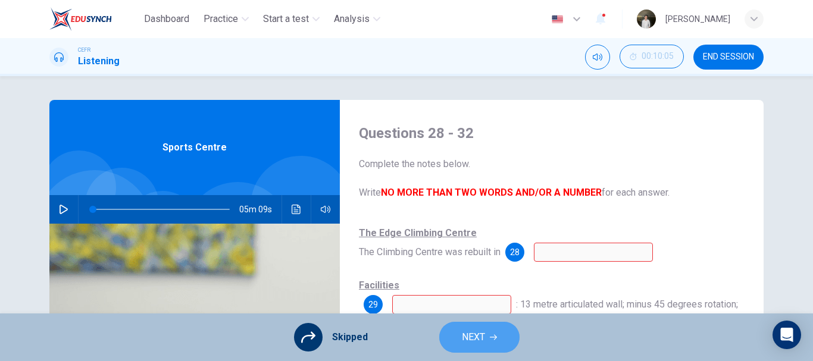
click at [450, 336] on button "NEXT" at bounding box center [479, 337] width 80 height 31
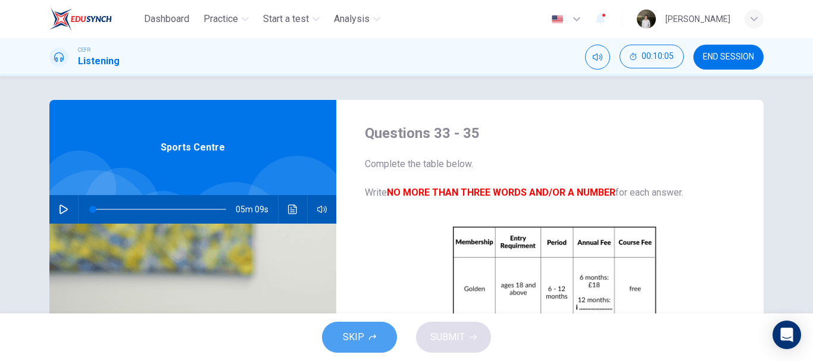
click at [377, 340] on button "SKIP" at bounding box center [359, 337] width 75 height 31
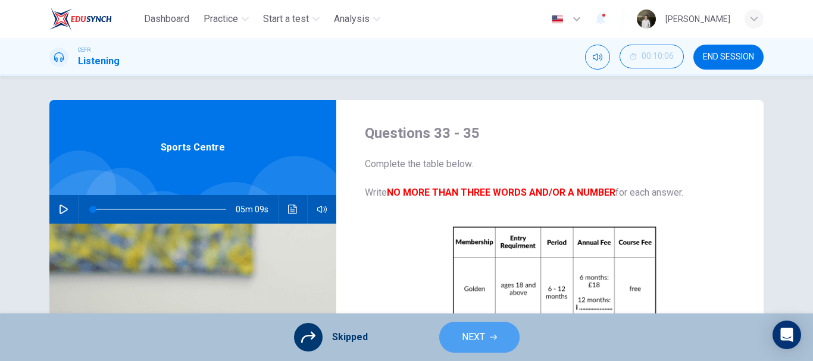
click at [454, 338] on button "NEXT" at bounding box center [479, 337] width 80 height 31
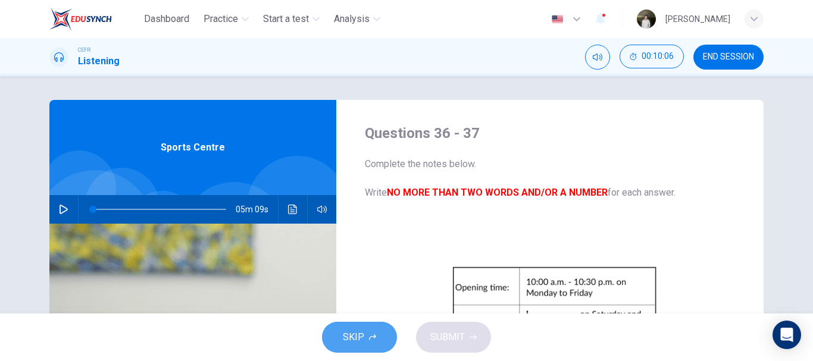
click at [364, 337] on button "SKIP" at bounding box center [359, 337] width 75 height 31
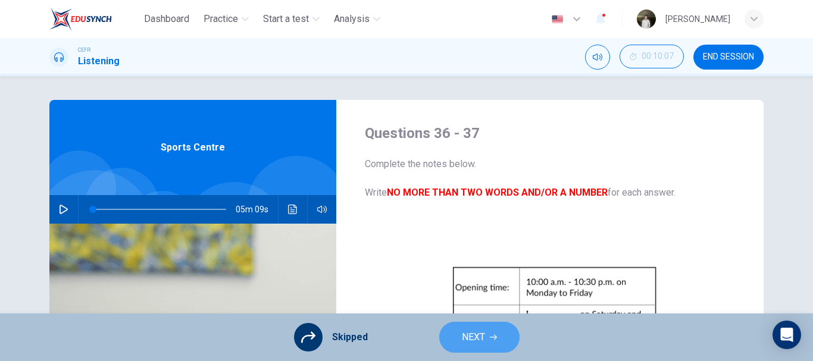
click at [460, 339] on button "NEXT" at bounding box center [479, 337] width 80 height 31
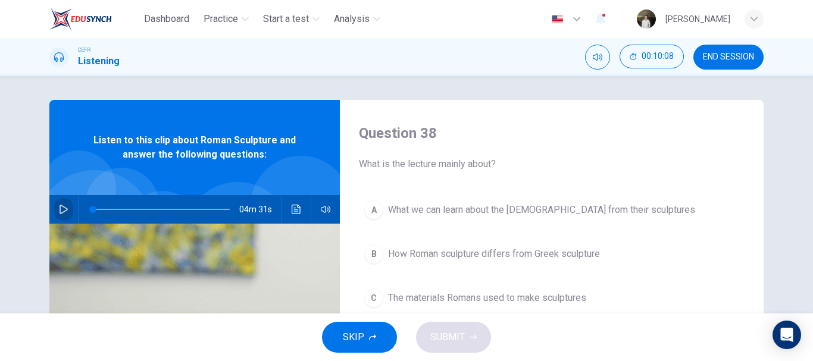
click at [61, 204] on button "button" at bounding box center [63, 209] width 19 height 29
type input "0"
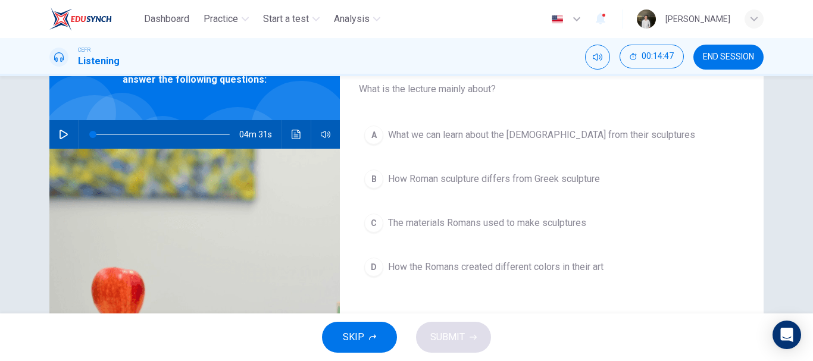
scroll to position [77, 0]
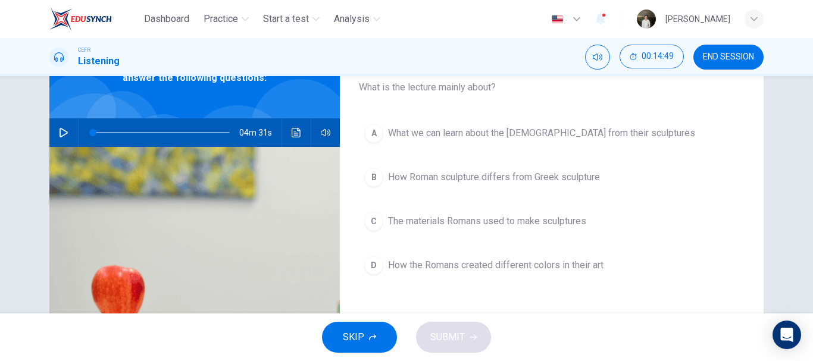
click at [536, 127] on span "What we can learn about the [DEMOGRAPHIC_DATA] from their sculptures" at bounding box center [541, 133] width 307 height 14
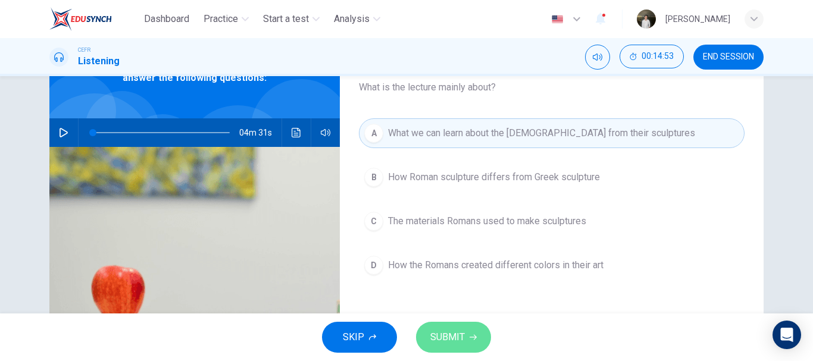
click at [446, 336] on span "SUBMIT" at bounding box center [447, 337] width 35 height 17
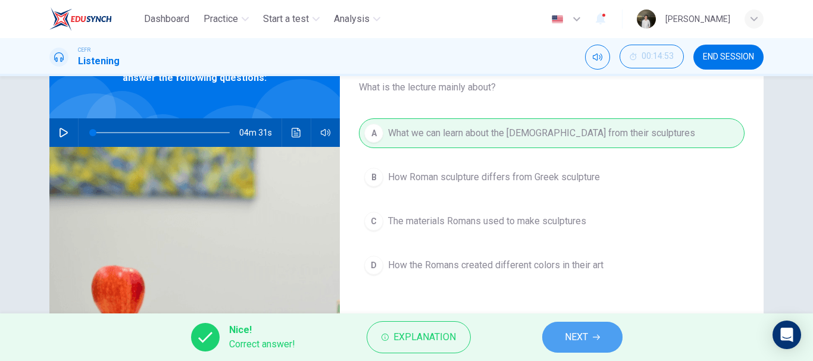
click at [553, 340] on button "NEXT" at bounding box center [582, 337] width 80 height 31
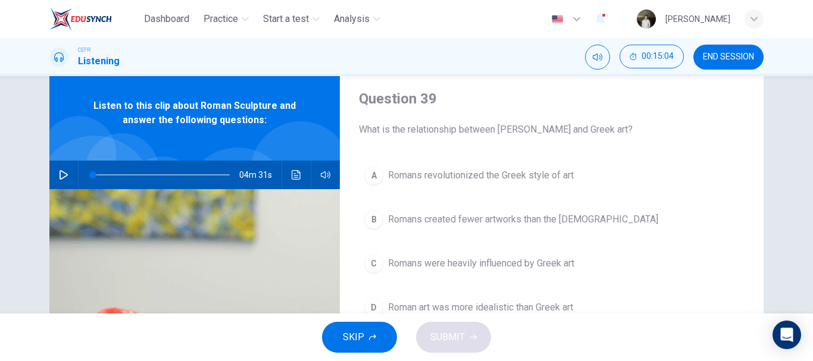
scroll to position [34, 0]
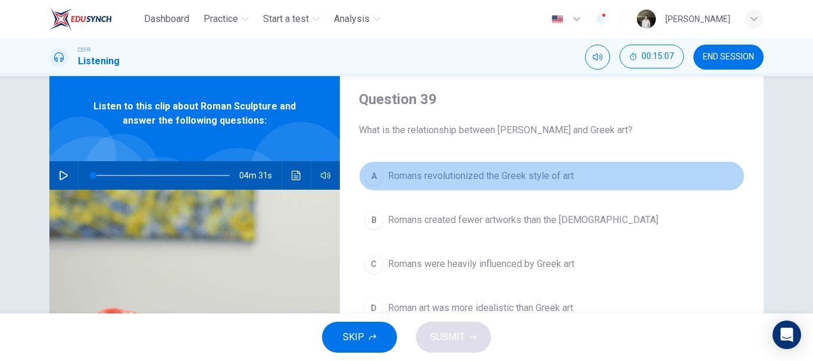
click at [507, 183] on span "Romans revolutionized the Greek style of art" at bounding box center [481, 176] width 186 height 14
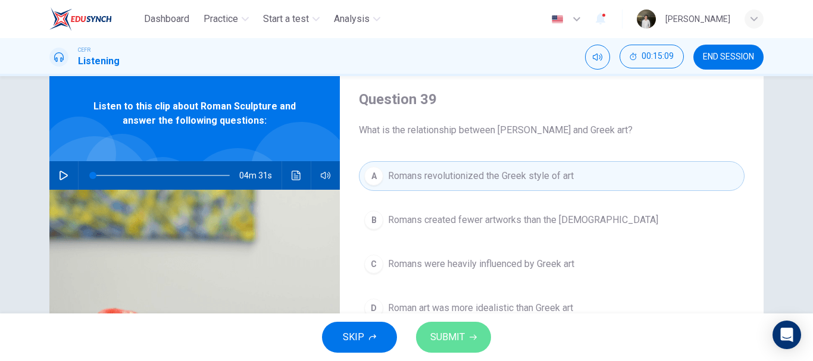
click at [456, 338] on span "SUBMIT" at bounding box center [447, 337] width 35 height 17
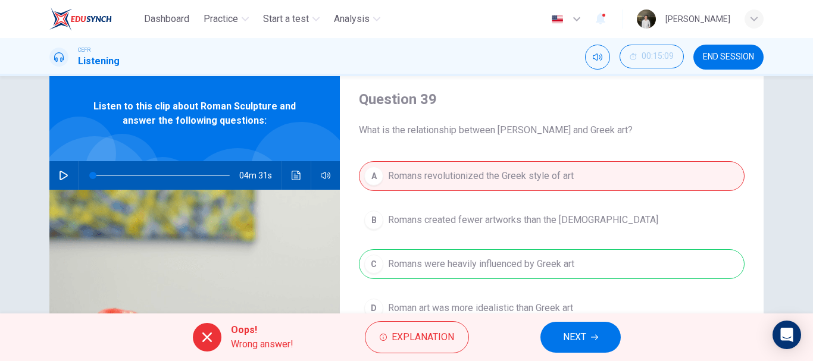
scroll to position [72, 0]
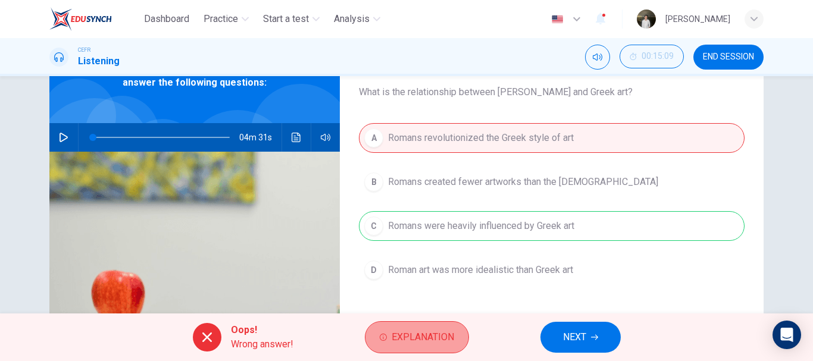
click at [433, 327] on button "Explanation" at bounding box center [417, 337] width 104 height 32
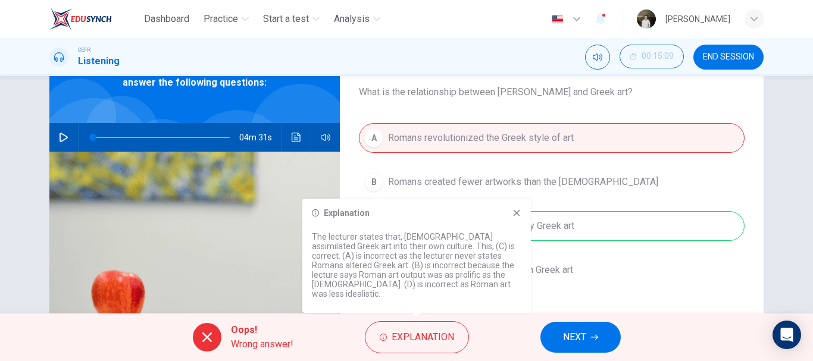
click at [588, 347] on button "NEXT" at bounding box center [580, 337] width 80 height 31
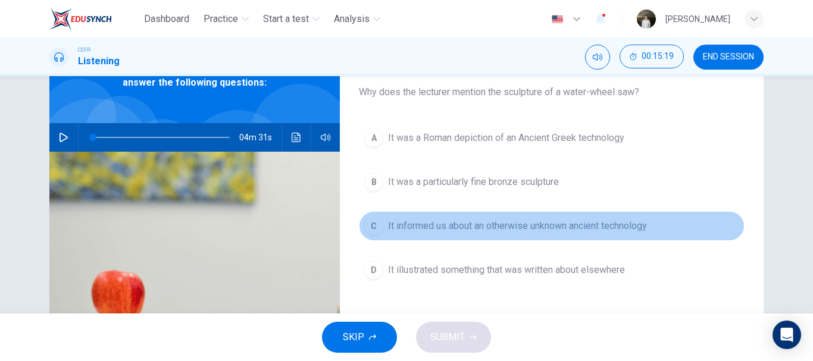
click at [521, 223] on span "It informed us about an otherwise unknown ancient technology" at bounding box center [517, 226] width 259 height 14
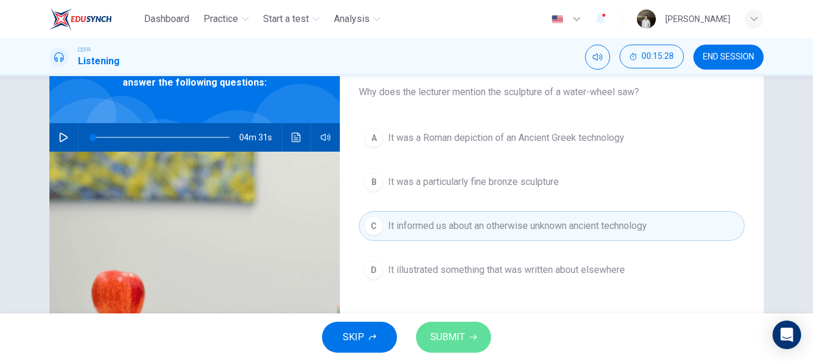
click at [465, 336] on button "SUBMIT" at bounding box center [453, 337] width 75 height 31
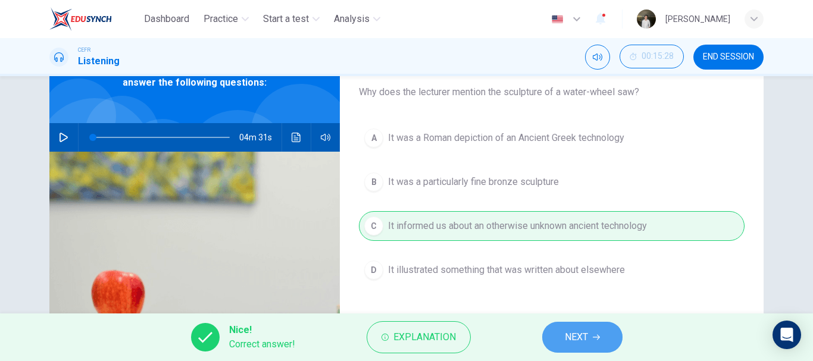
click at [609, 336] on button "NEXT" at bounding box center [582, 337] width 80 height 31
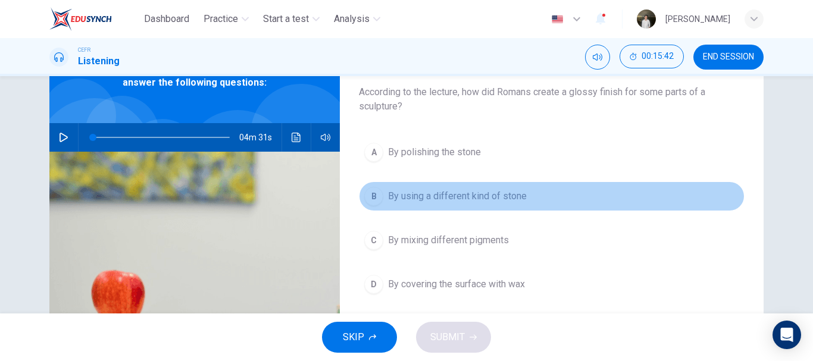
click at [460, 193] on span "By using a different kind of stone" at bounding box center [457, 196] width 139 height 14
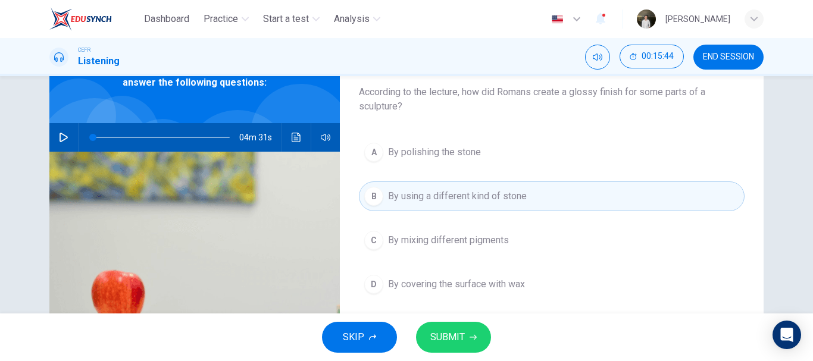
scroll to position [132, 0]
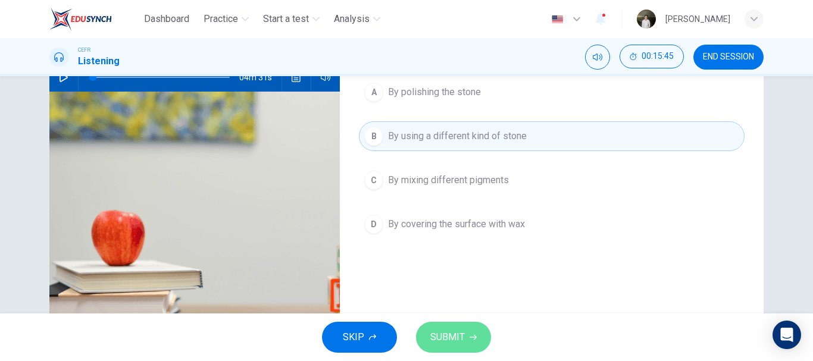
click at [450, 331] on span "SUBMIT" at bounding box center [447, 337] width 35 height 17
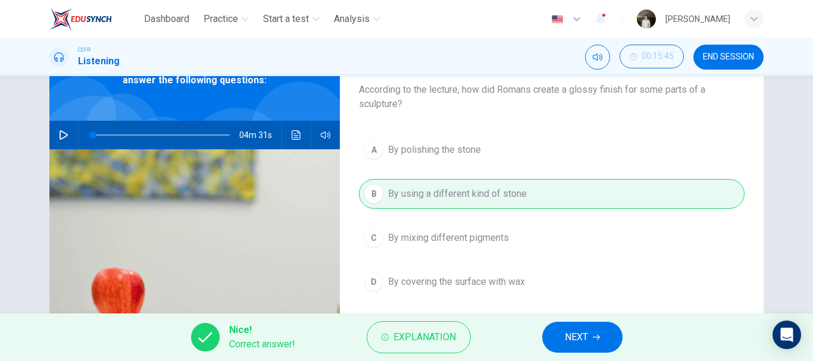
scroll to position [74, 0]
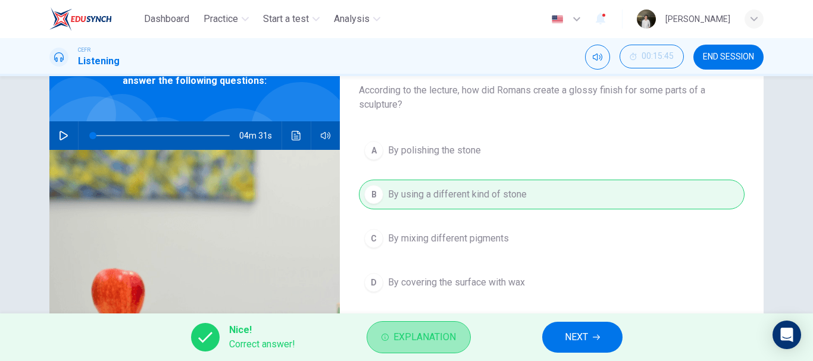
click at [434, 324] on button "Explanation" at bounding box center [418, 337] width 104 height 32
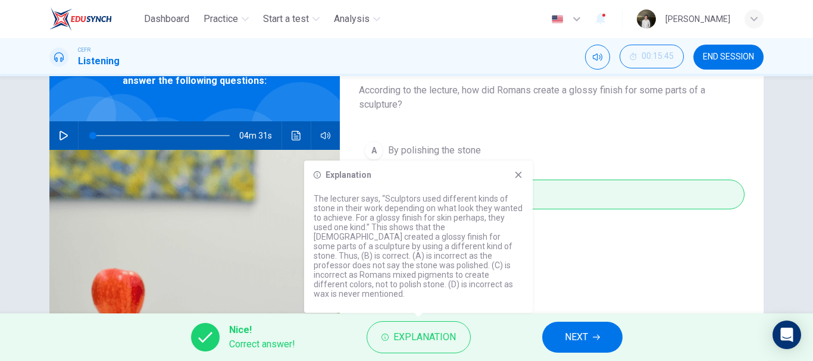
click at [523, 322] on div "Nice! Correct answer! Explanation NEXT" at bounding box center [406, 338] width 813 height 48
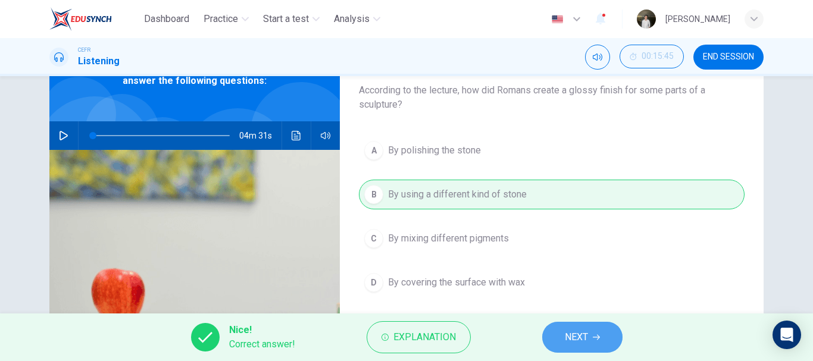
click at [574, 322] on button "NEXT" at bounding box center [582, 337] width 80 height 31
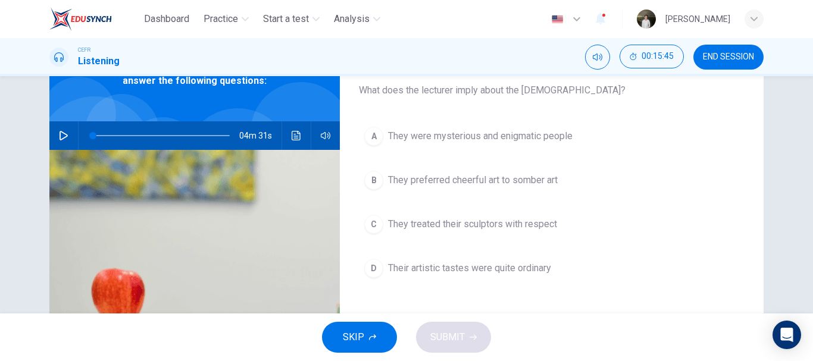
scroll to position [61, 0]
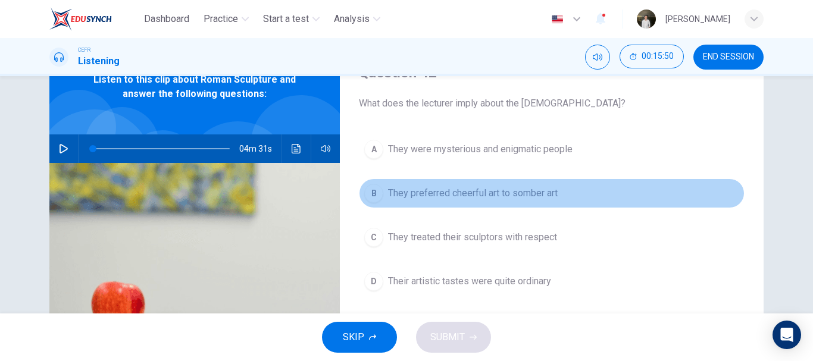
click at [452, 184] on button "B They preferred cheerful art to somber art" at bounding box center [551, 193] width 385 height 30
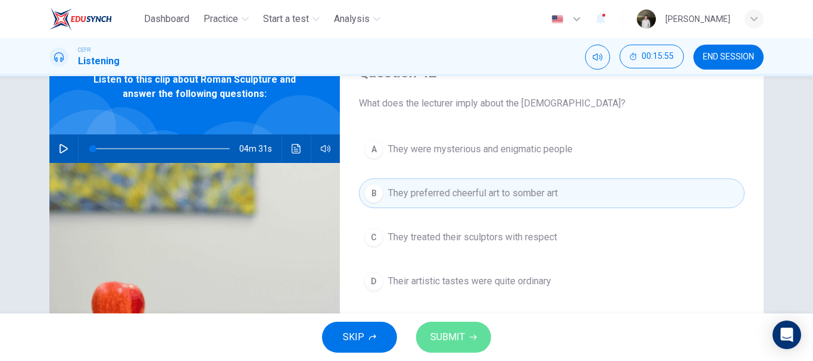
click at [457, 331] on span "SUBMIT" at bounding box center [447, 337] width 35 height 17
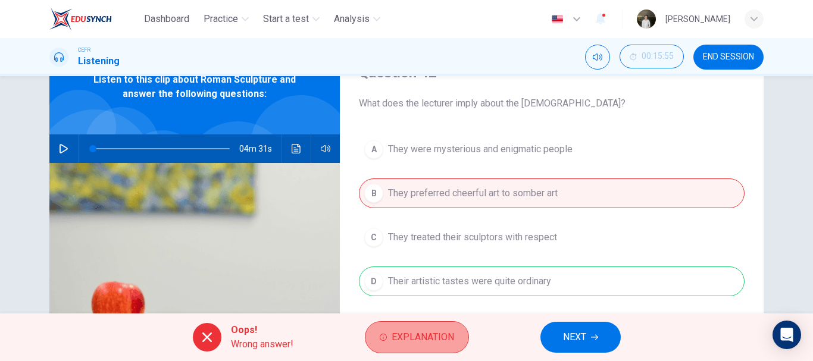
click at [422, 334] on span "Explanation" at bounding box center [422, 337] width 62 height 17
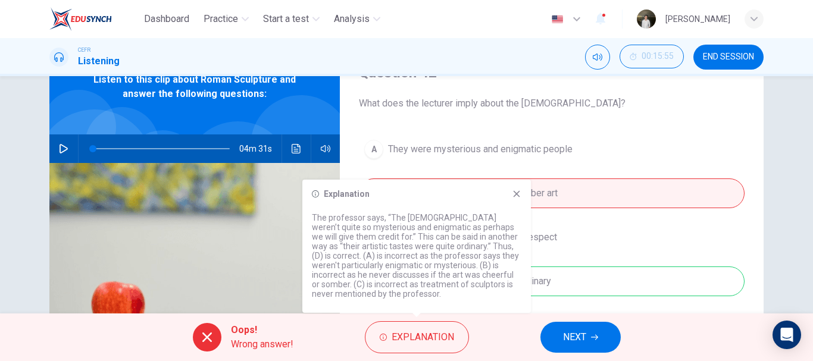
click at [568, 327] on button "NEXT" at bounding box center [580, 337] width 80 height 31
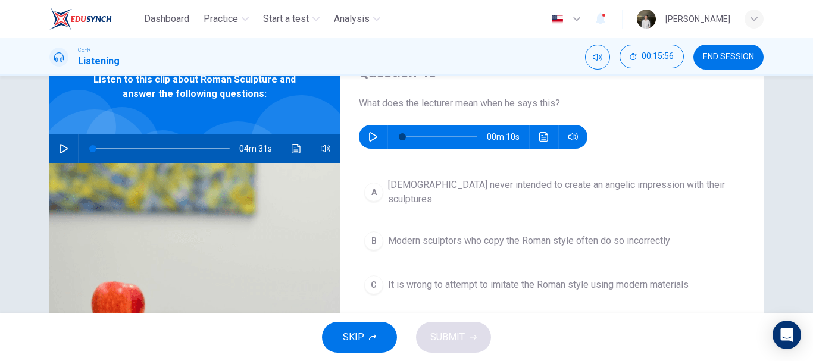
click at [359, 131] on div "00m 10s" at bounding box center [473, 137] width 228 height 24
click at [369, 134] on icon "button" at bounding box center [373, 137] width 8 height 10
type input "0"
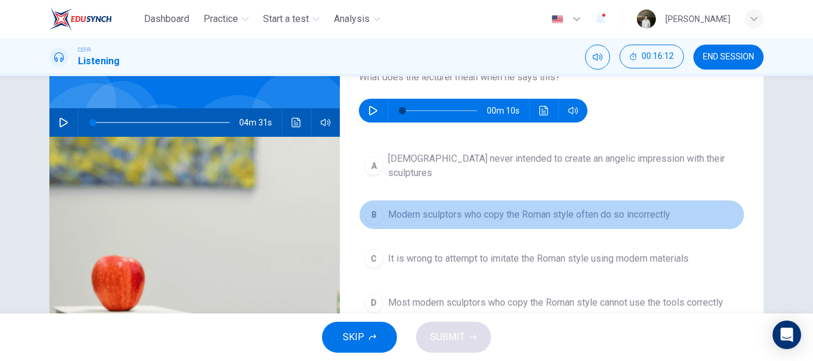
click at [519, 211] on span "Modern sculptors who copy the Roman style often do so incorrectly" at bounding box center [529, 215] width 282 height 14
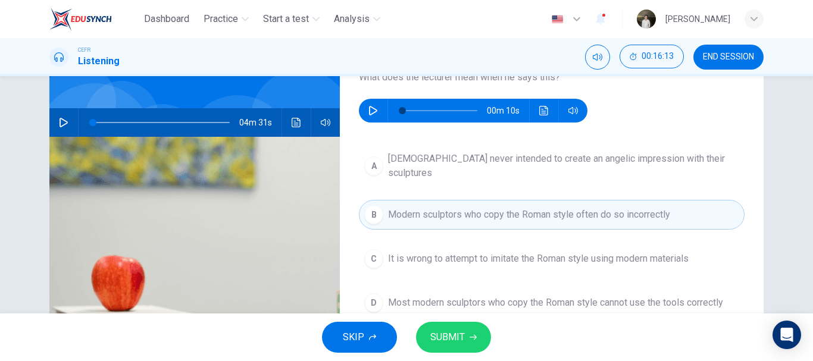
click at [469, 331] on button "SUBMIT" at bounding box center [453, 337] width 75 height 31
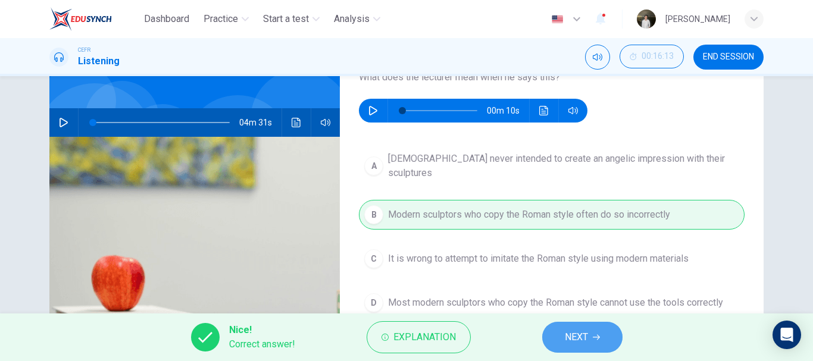
click at [559, 334] on button "NEXT" at bounding box center [582, 337] width 80 height 31
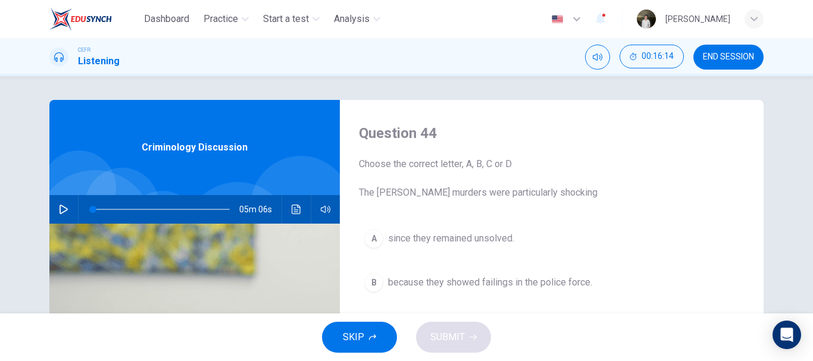
click at [706, 57] on span "END SESSION" at bounding box center [728, 57] width 51 height 10
